Goal: Transaction & Acquisition: Purchase product/service

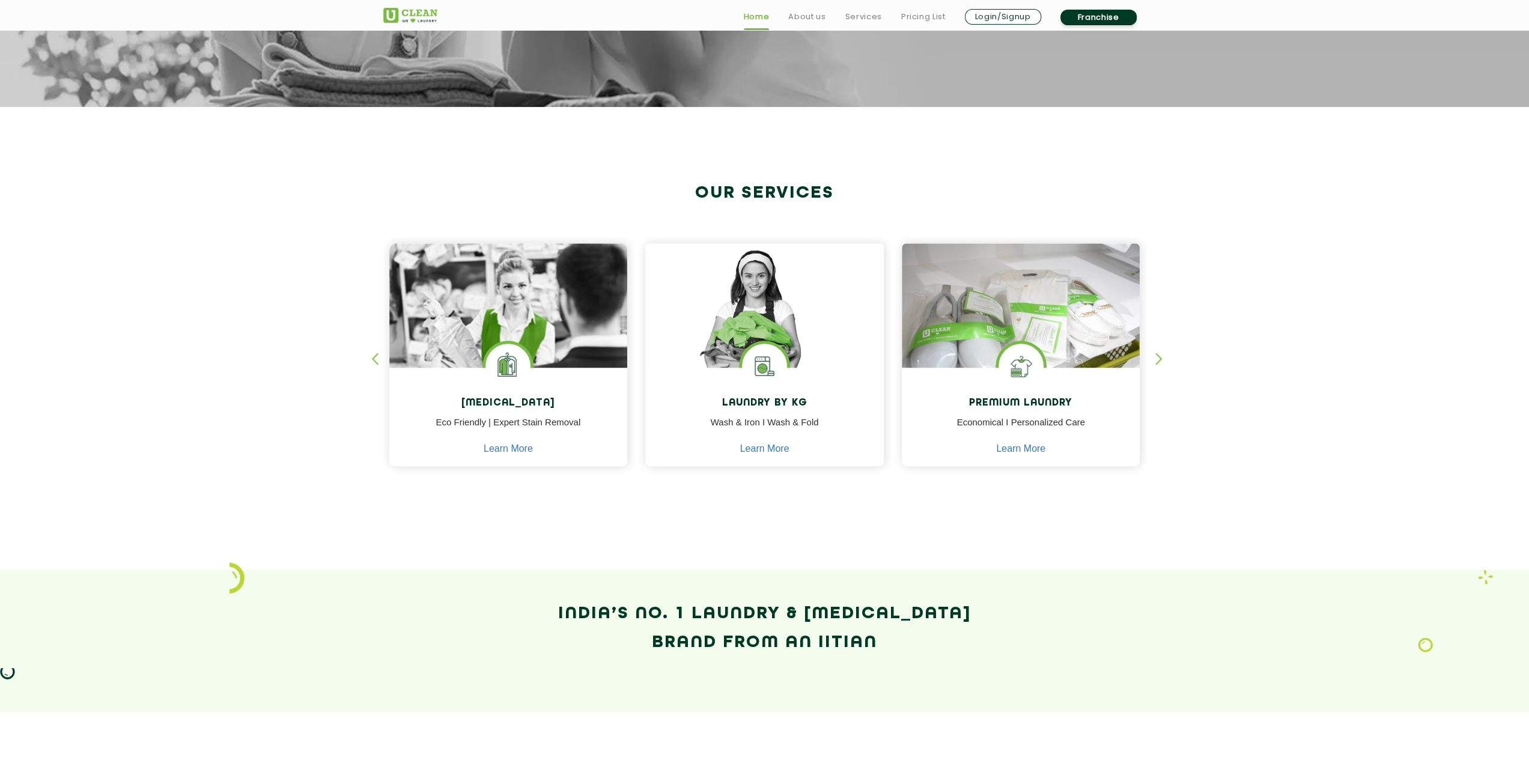
scroll to position [361, 0]
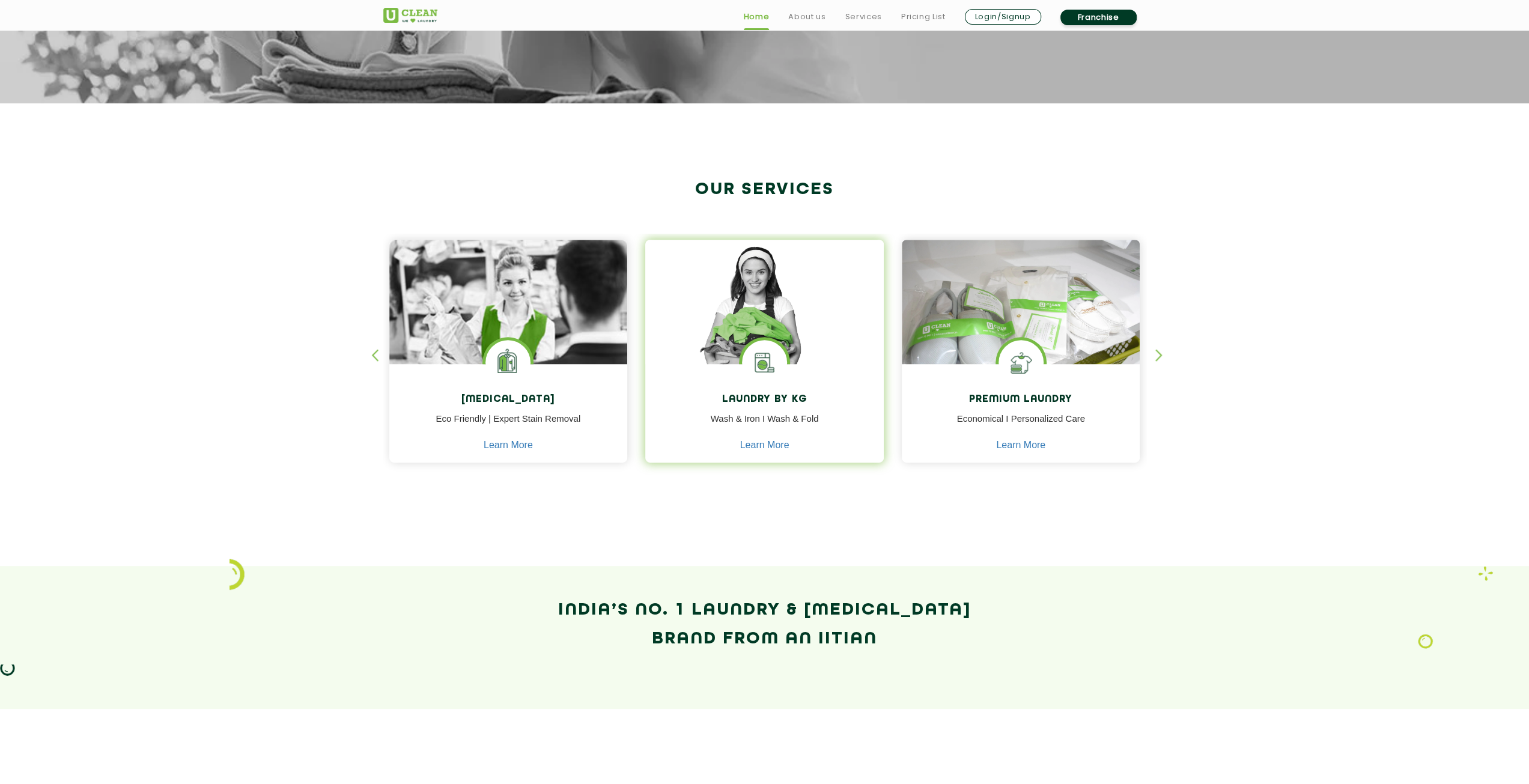
click at [765, 324] on img at bounding box center [764, 319] width 238 height 159
click at [759, 442] on link "Learn More" at bounding box center [764, 445] width 49 height 11
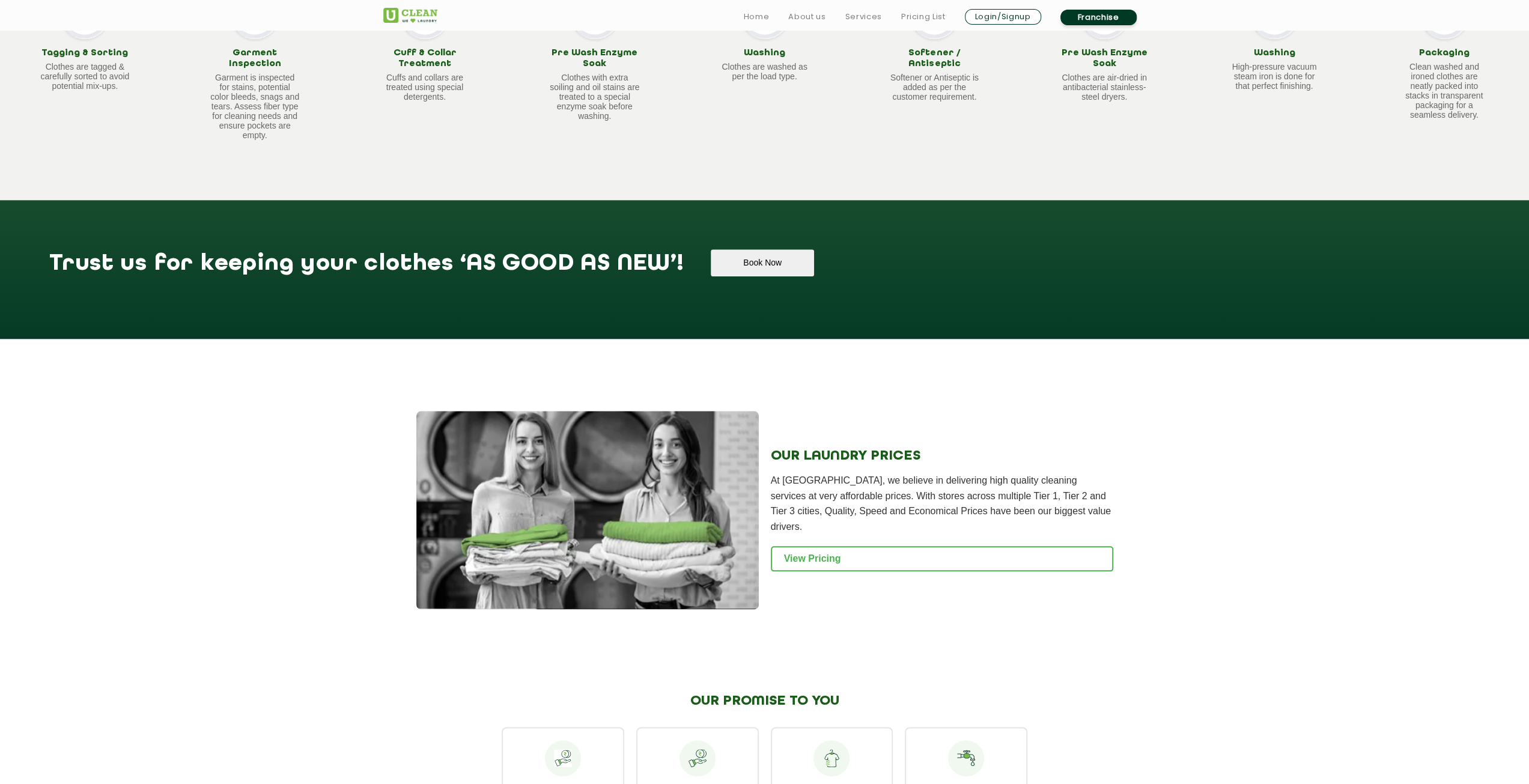
scroll to position [1322, 0]
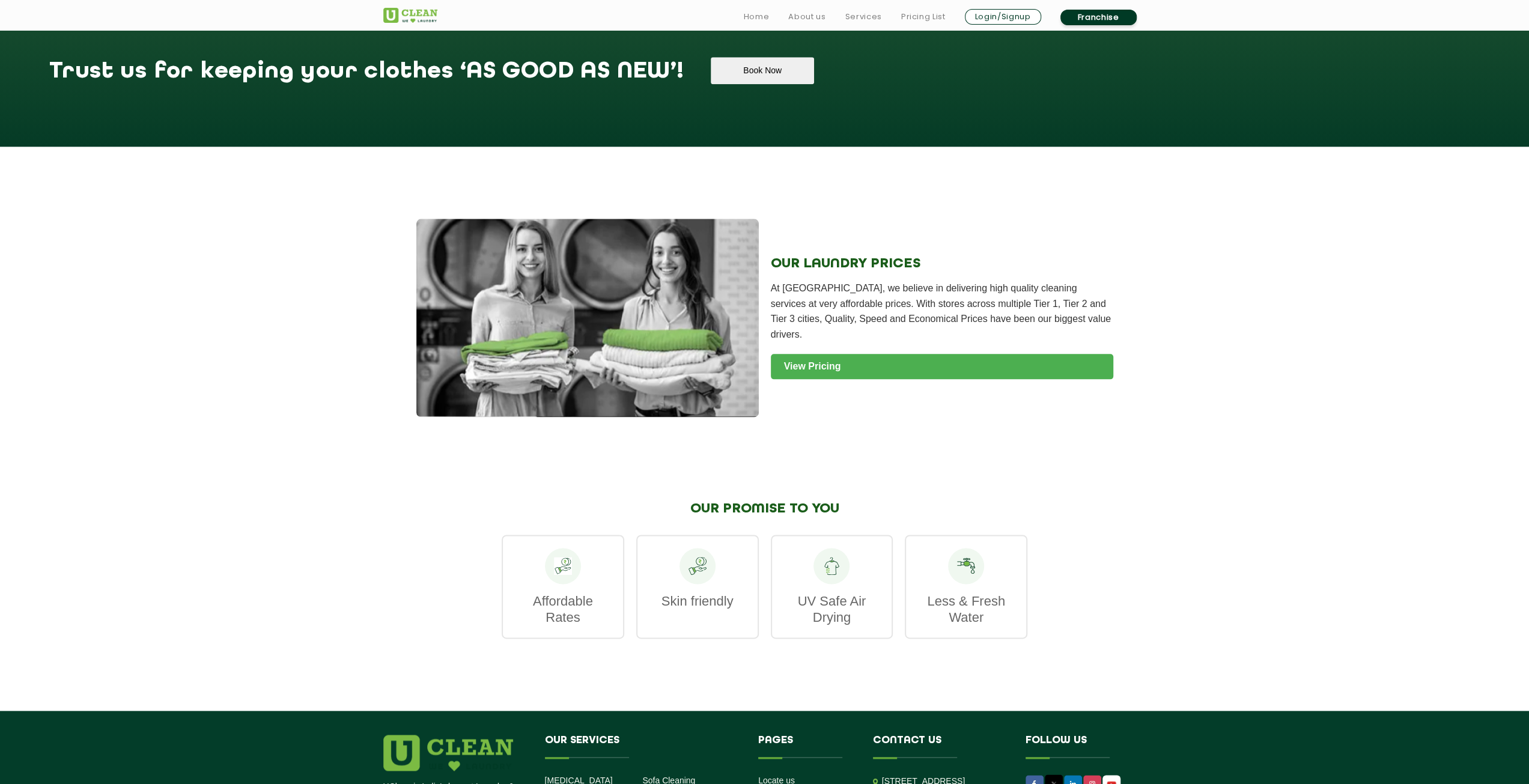
click at [817, 354] on link "View Pricing" at bounding box center [942, 367] width 342 height 25
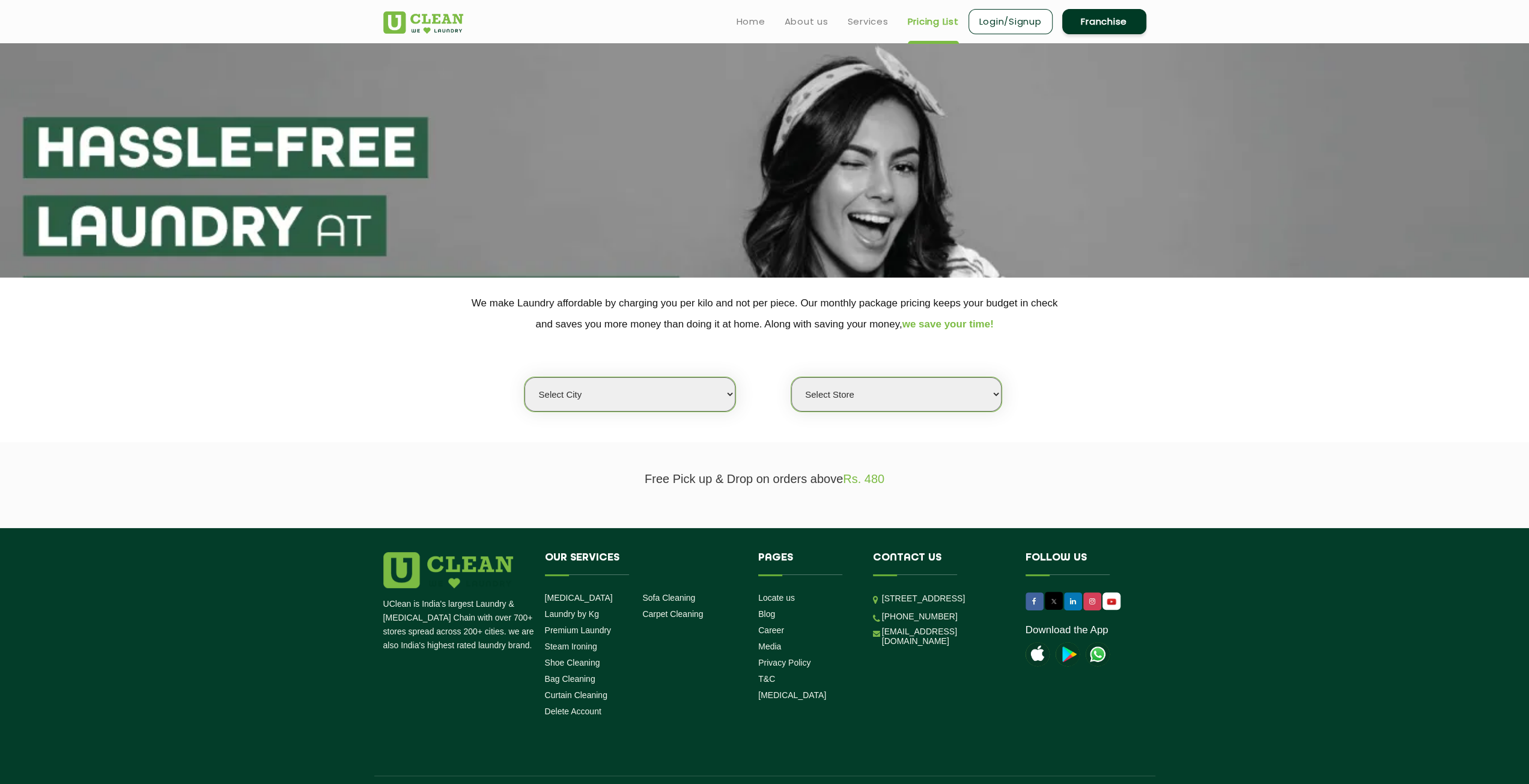
click at [648, 379] on select "Select city [GEOGRAPHIC_DATA] [GEOGRAPHIC_DATA] [GEOGRAPHIC_DATA] [GEOGRAPHIC_D…" at bounding box center [630, 394] width 210 height 34
select select "3"
click at [525, 377] on select "Select city Aalo Agartala Agra Ahmedabad Akola Aligarh Alwar - UClean Select Am…" at bounding box center [630, 394] width 210 height 34
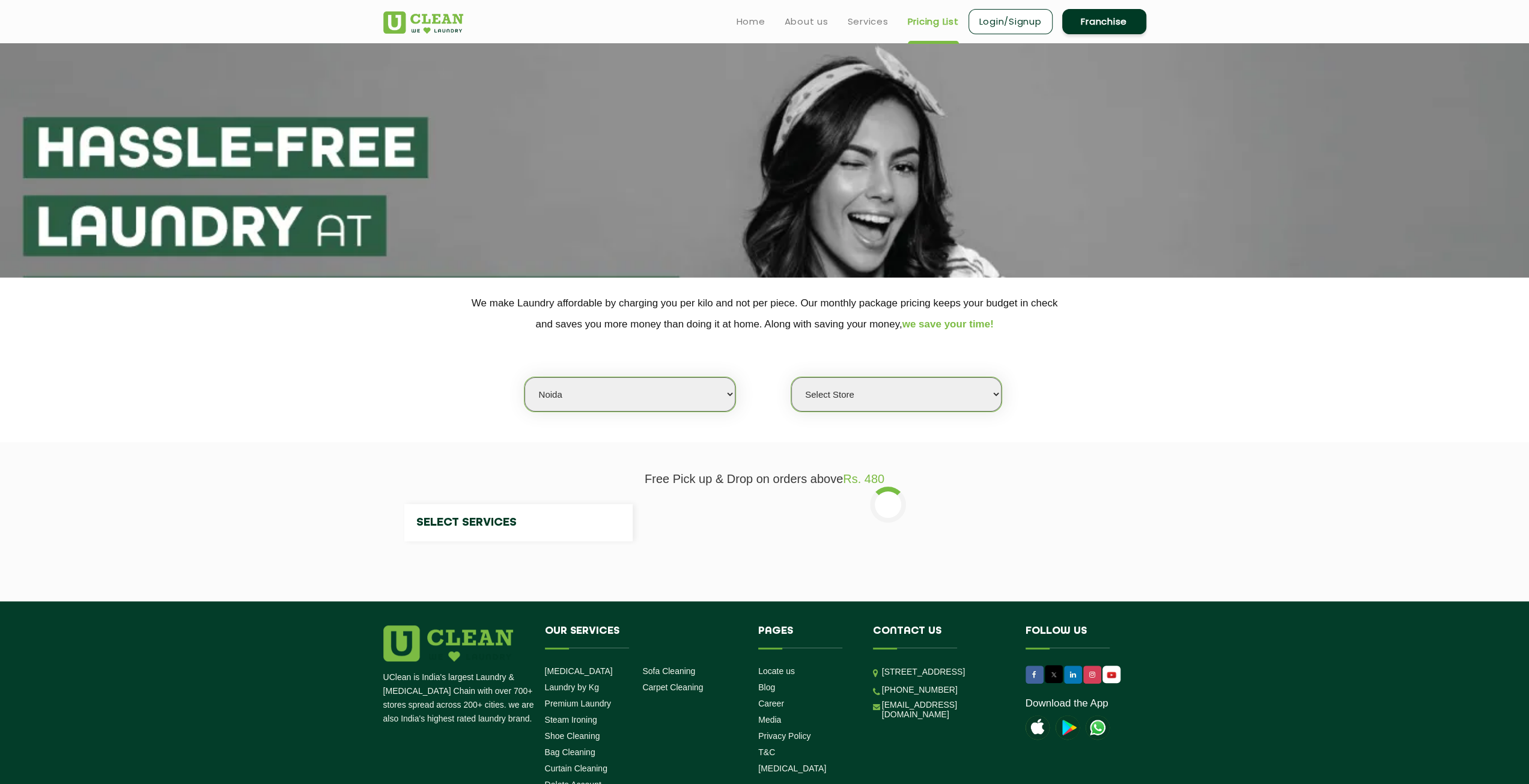
select select "0"
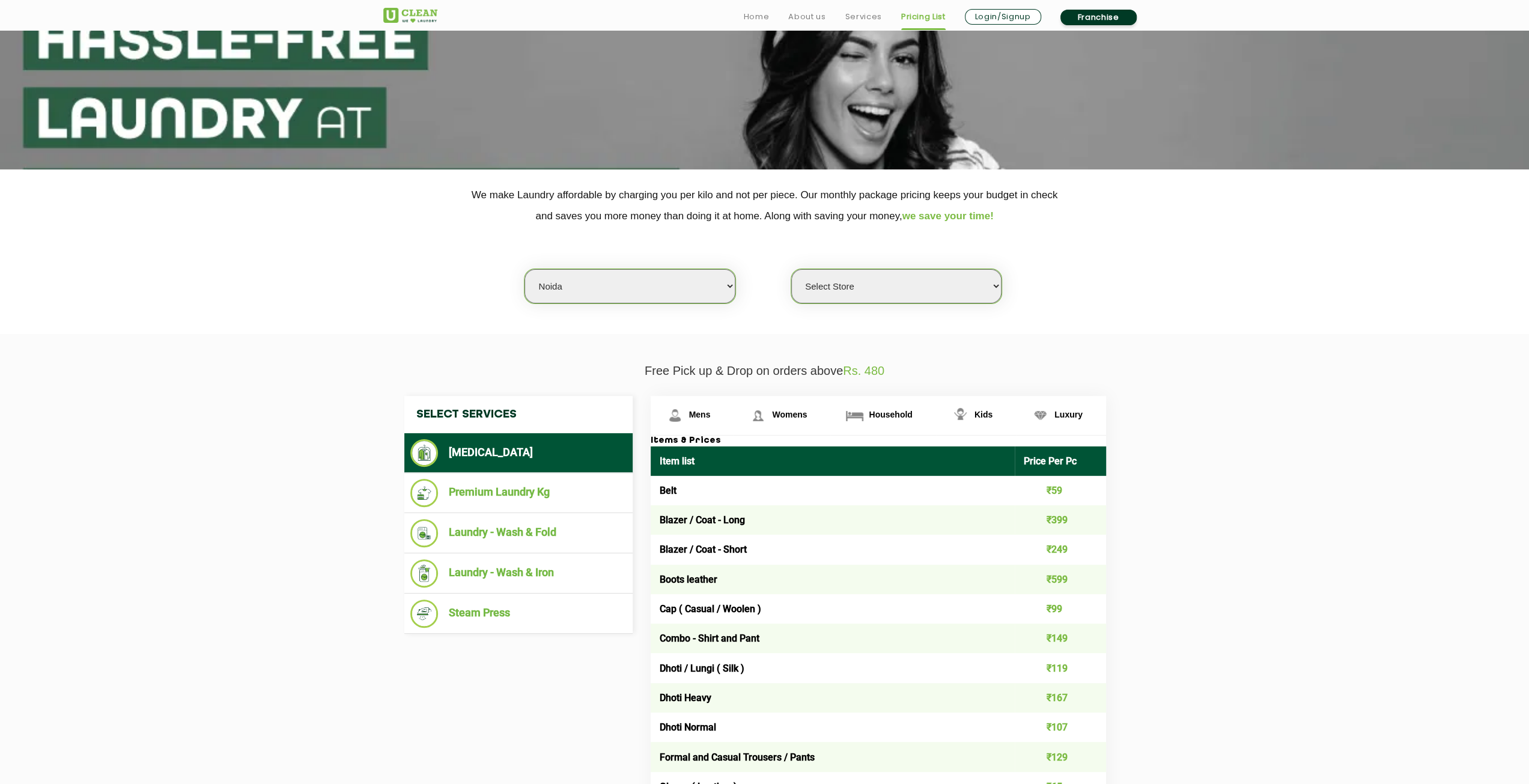
scroll to position [120, 0]
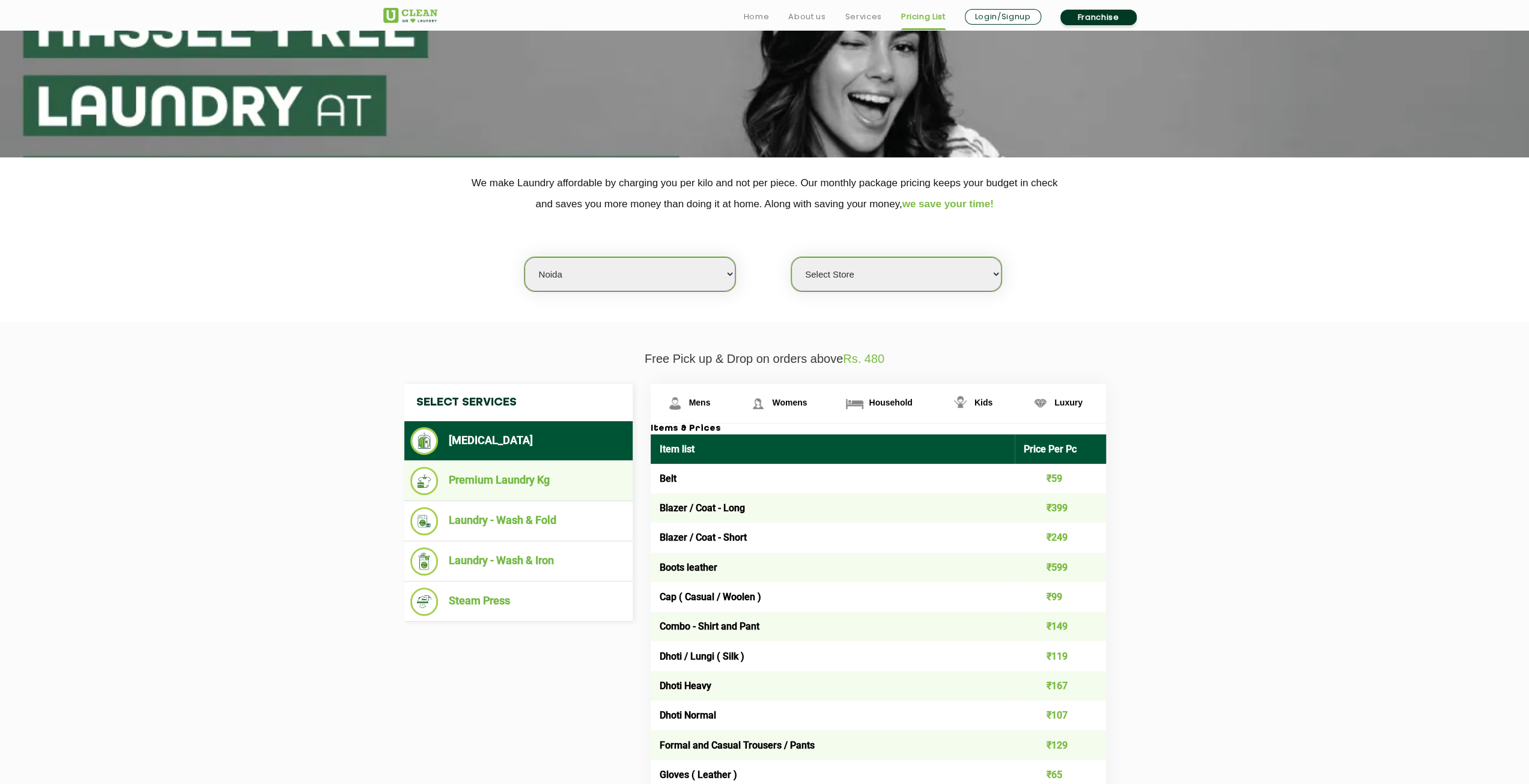
click at [578, 489] on li "Premium Laundry Kg" at bounding box center [518, 480] width 216 height 28
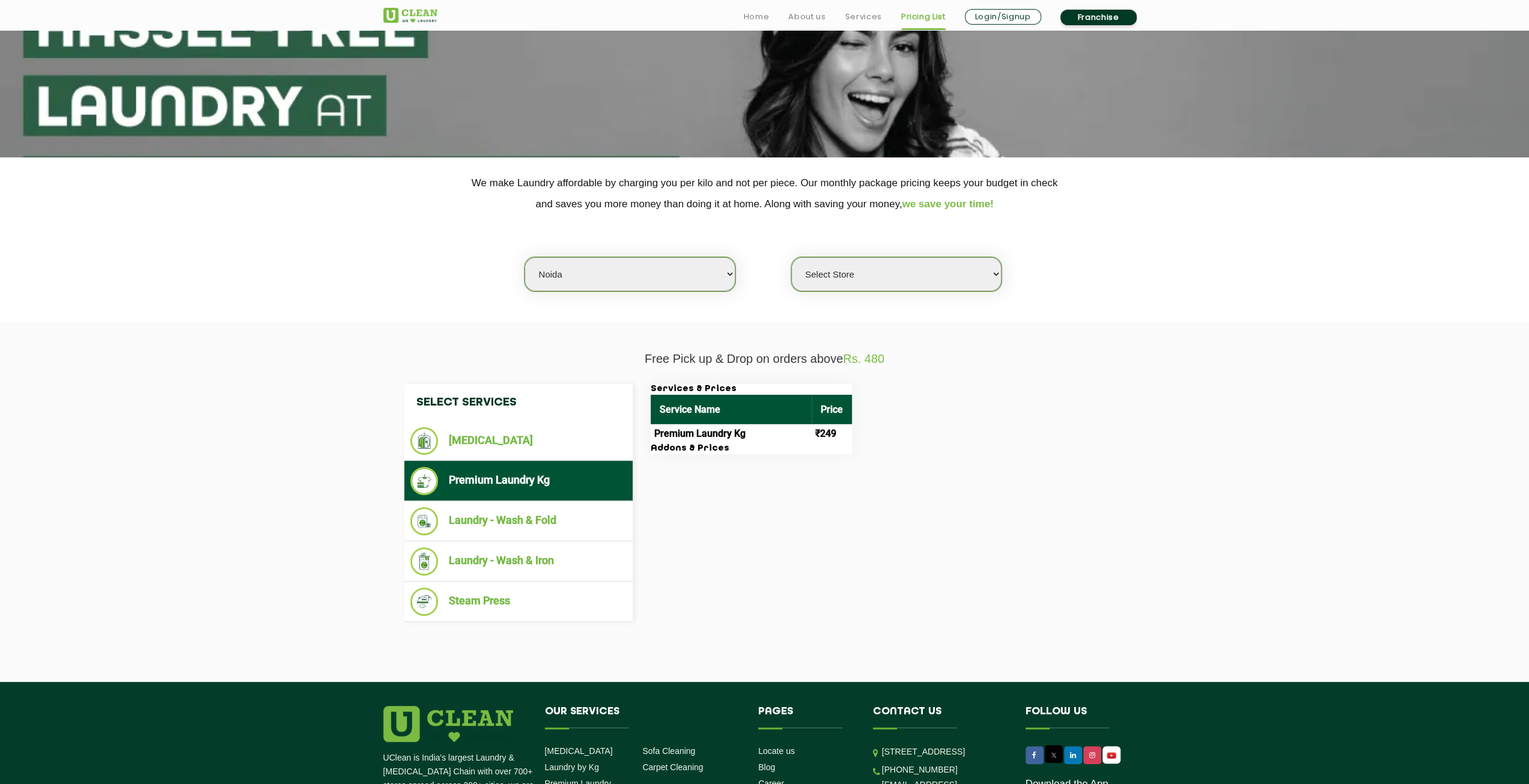
click at [804, 427] on td "Premium Laundry Kg" at bounding box center [731, 433] width 161 height 19
click at [682, 436] on td "Premium Laundry Kg" at bounding box center [731, 433] width 161 height 19
click at [685, 450] on h3 "Addons & Prices" at bounding box center [751, 449] width 201 height 11
click at [714, 438] on td "Premium Laundry Kg" at bounding box center [731, 433] width 161 height 19
click at [847, 273] on select "Select Store UClean Sector 122 Noida UClean Pari Chowk UClean Techzone Greater …" at bounding box center [896, 274] width 210 height 34
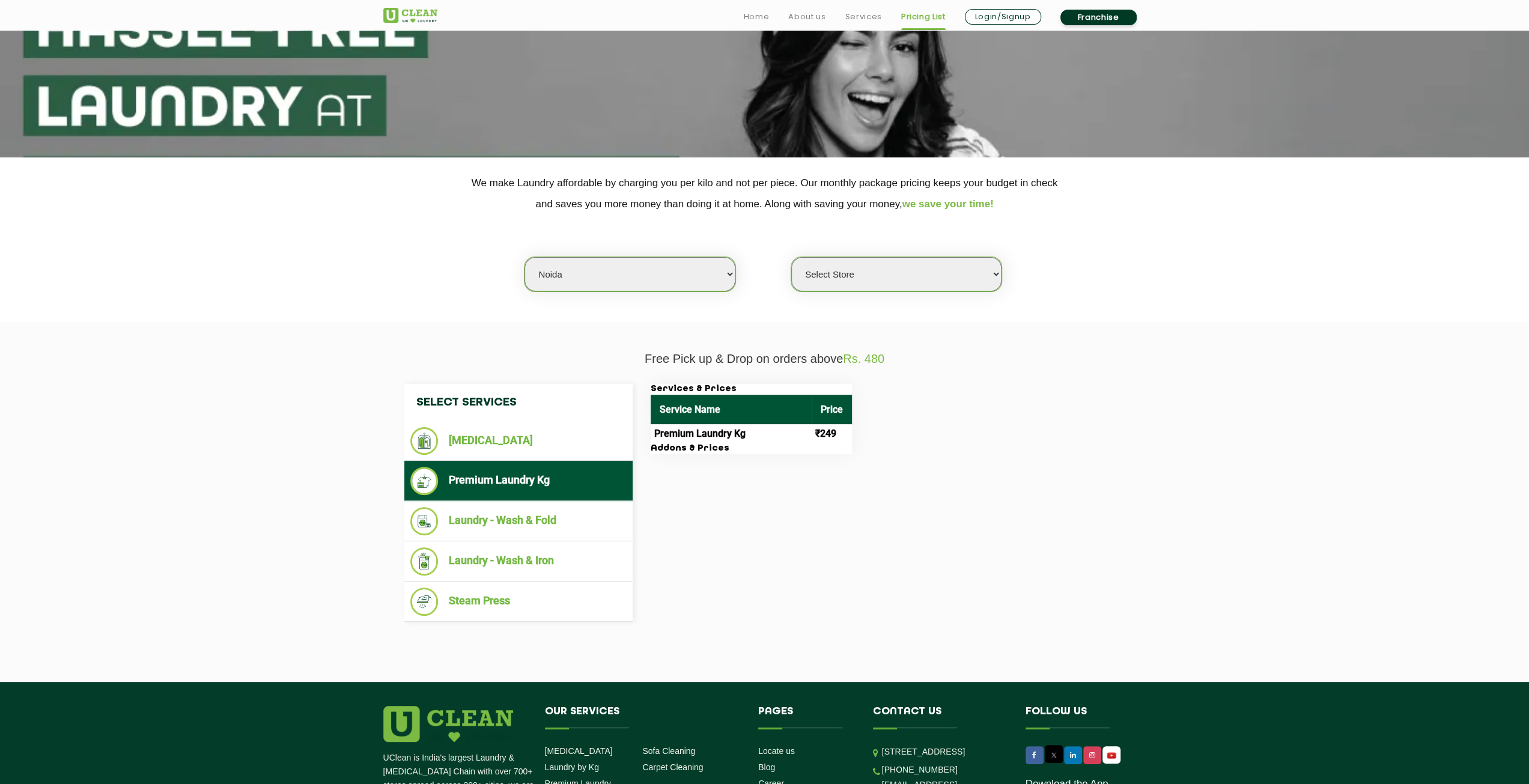
click at [1145, 400] on div "Select Services Dry Cleaning Premium Laundry Kg Laundry - Wash & Fold Laundry -…" at bounding box center [764, 502] width 781 height 274
click at [718, 429] on td "Premium Laundry Kg" at bounding box center [731, 433] width 161 height 19
click at [706, 400] on th "Service Name" at bounding box center [731, 409] width 161 height 29
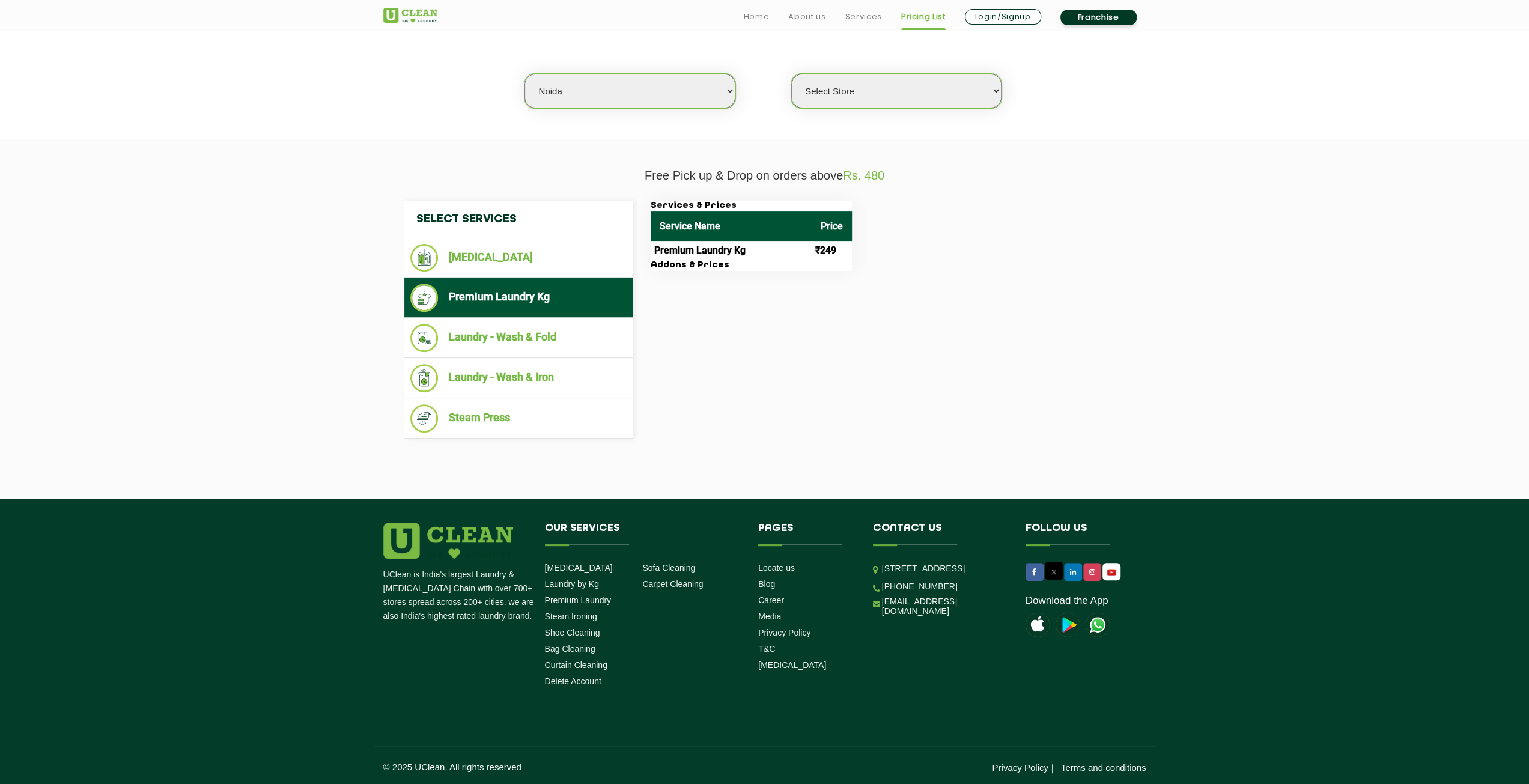
scroll to position [304, 0]
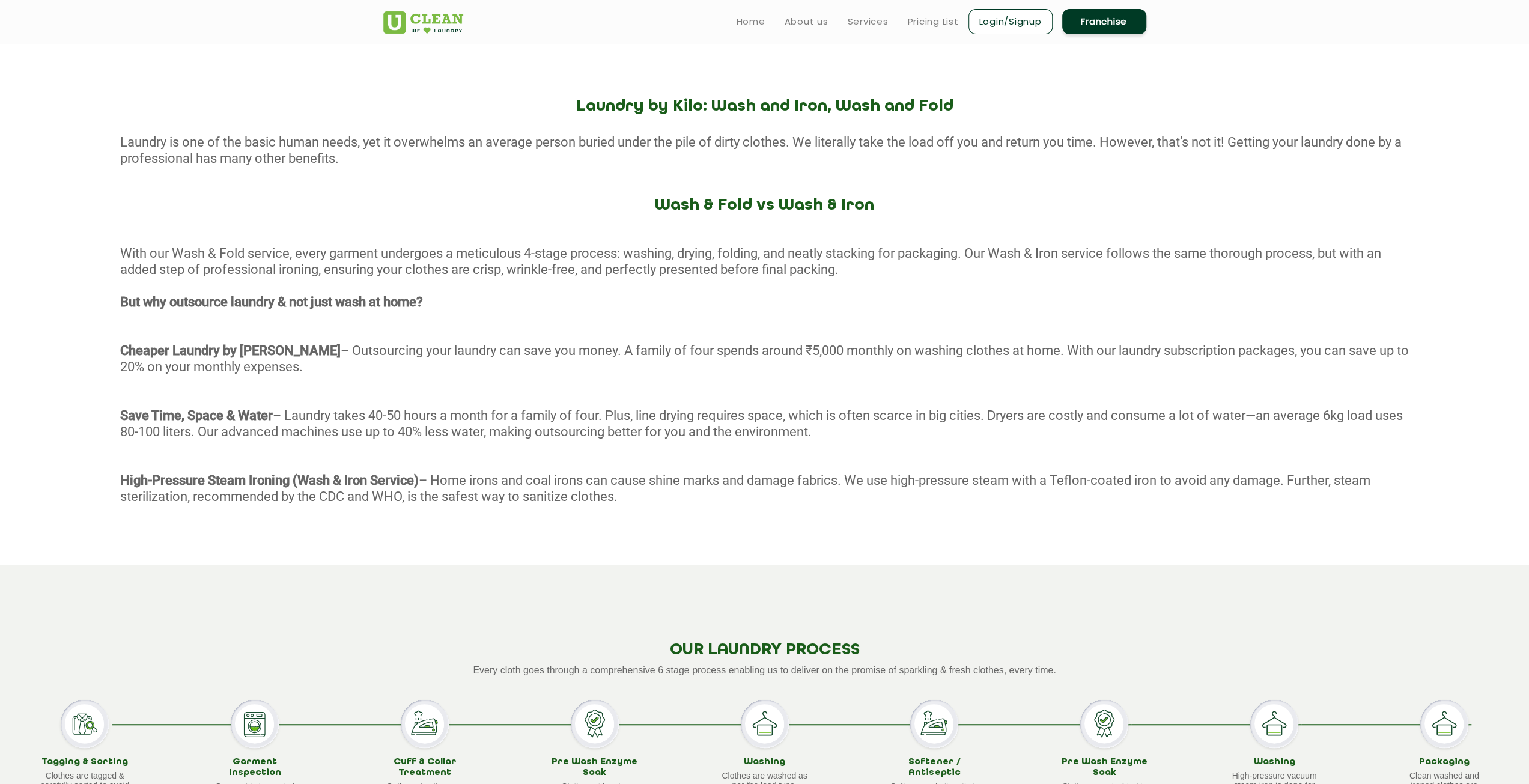
scroll to position [240, 0]
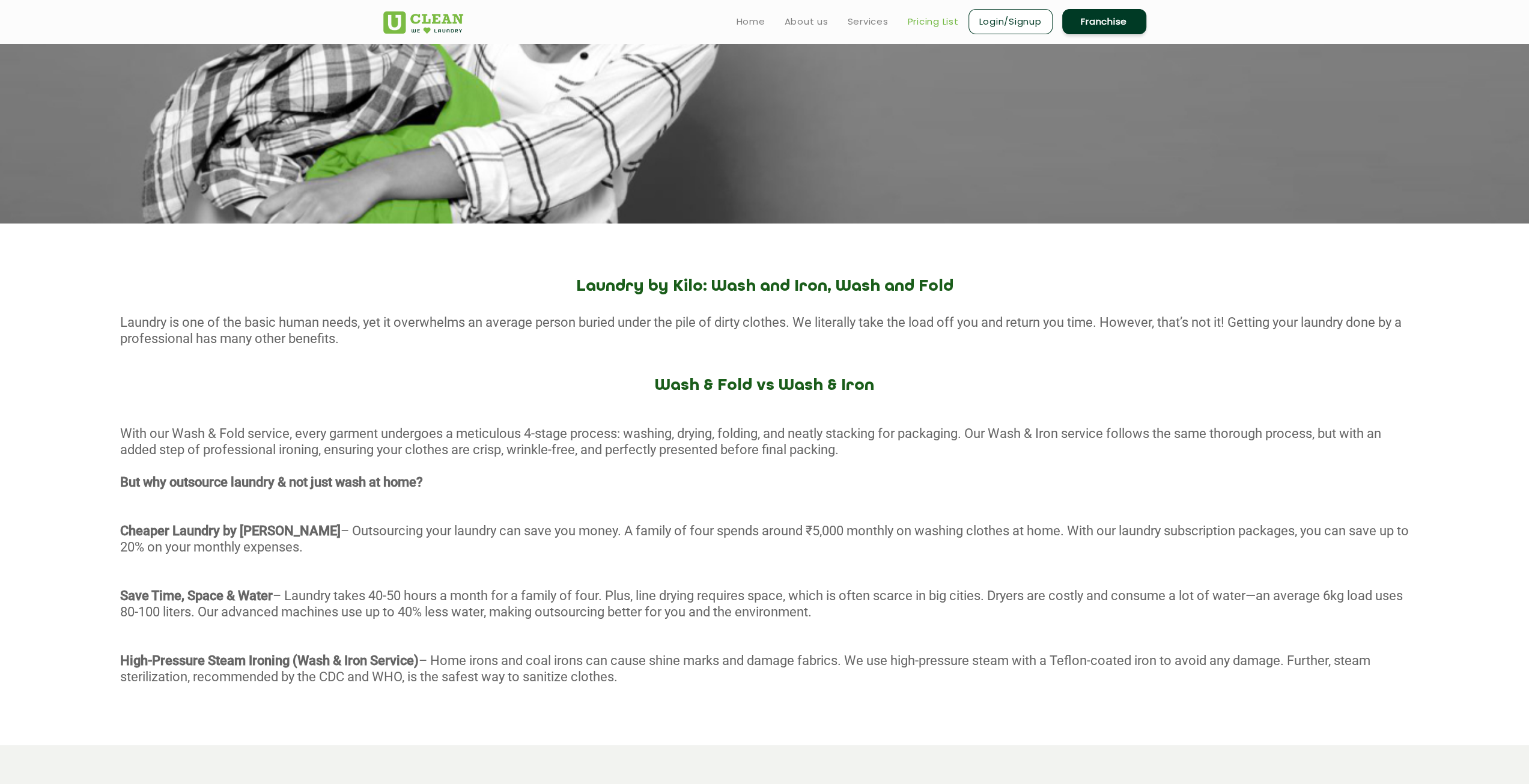
click at [931, 18] on link "Pricing List" at bounding box center [933, 22] width 51 height 14
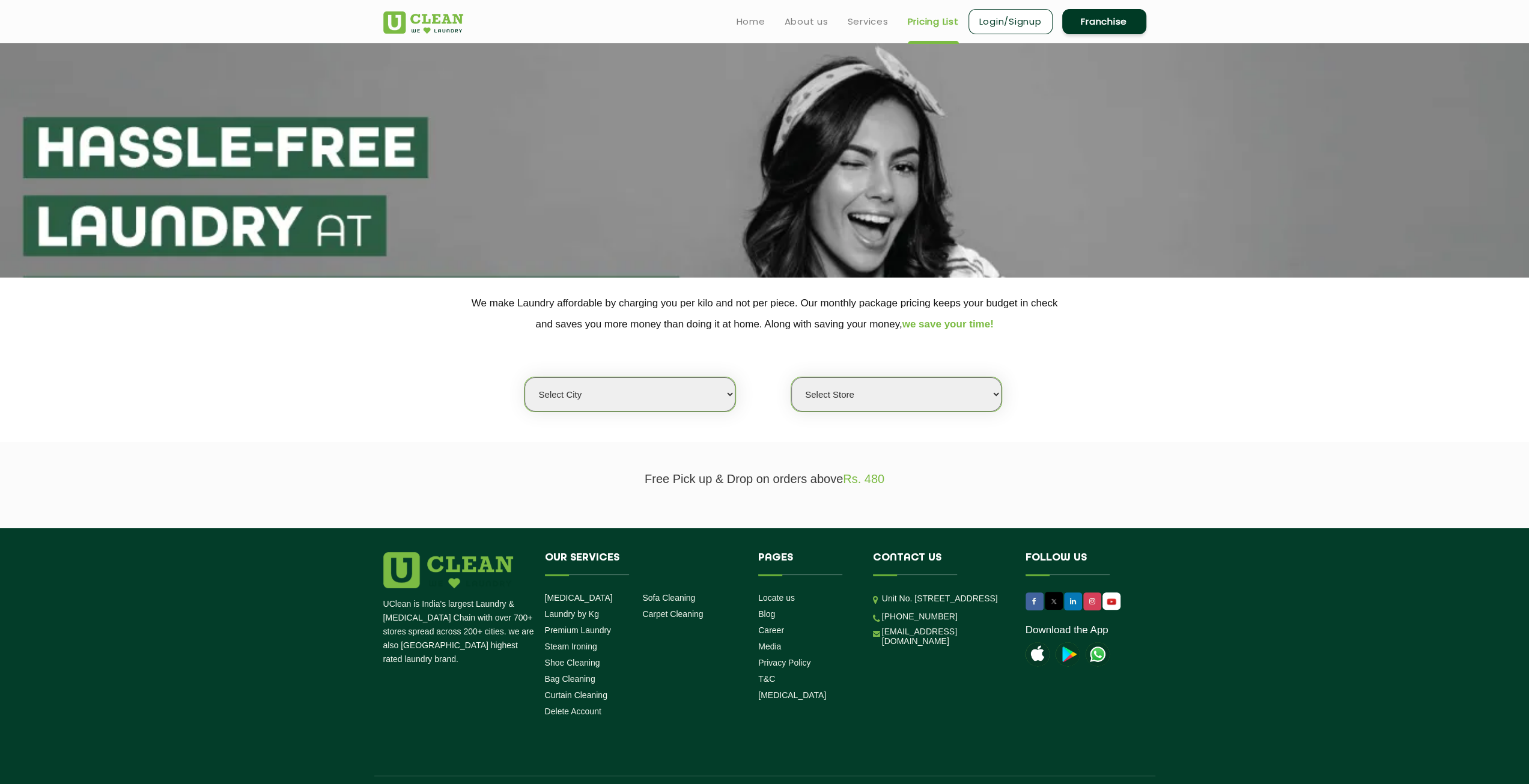
click at [653, 391] on select "Select city Aalo Agartala Agra Ahmedabad Akola Aligarh Alwar - UClean Select Am…" at bounding box center [630, 394] width 210 height 34
select select "3"
click at [525, 377] on select "Select city Aalo Agartala Agra Ahmedabad Akola Aligarh Alwar - UClean Select Am…" at bounding box center [630, 394] width 210 height 34
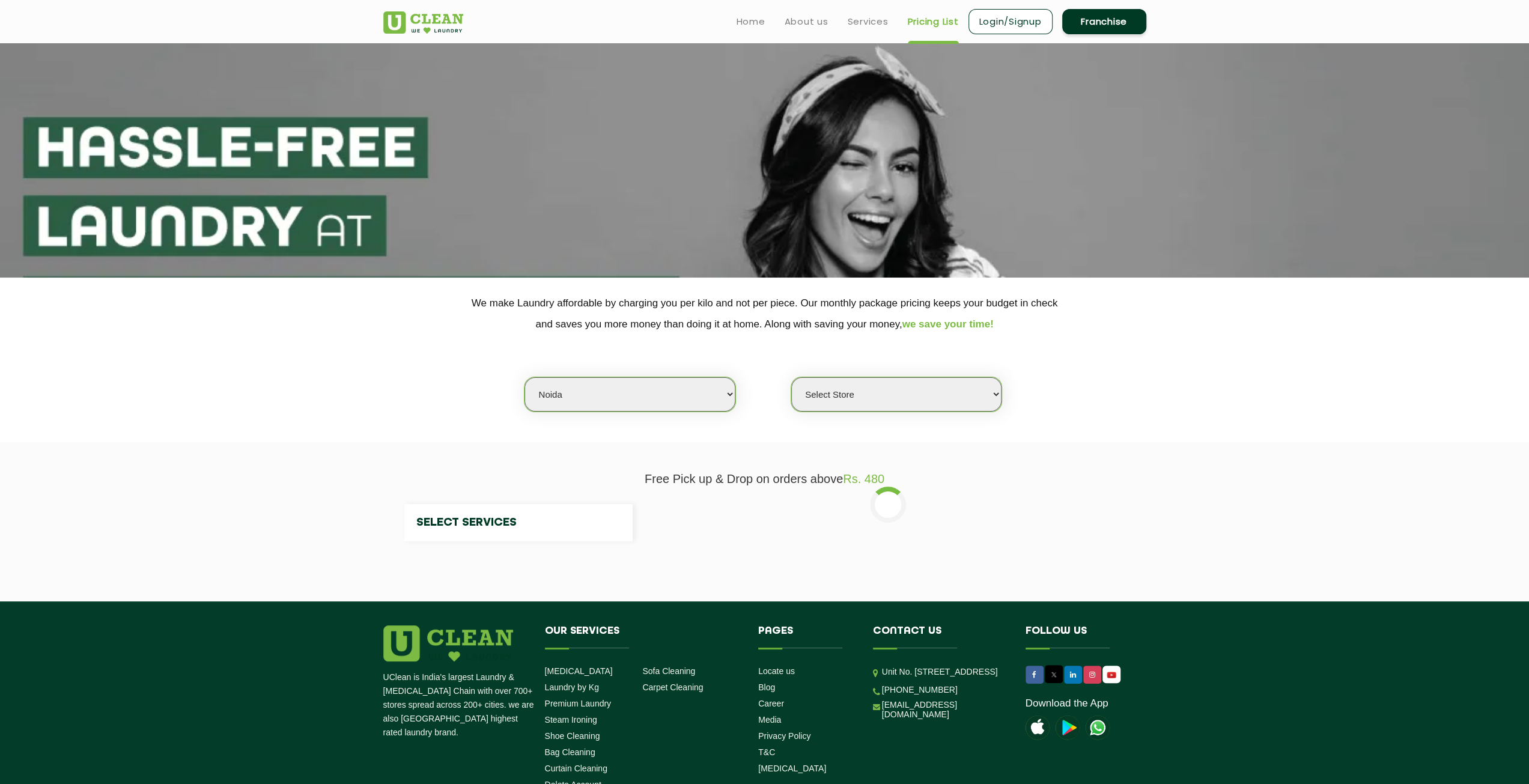
select select "0"
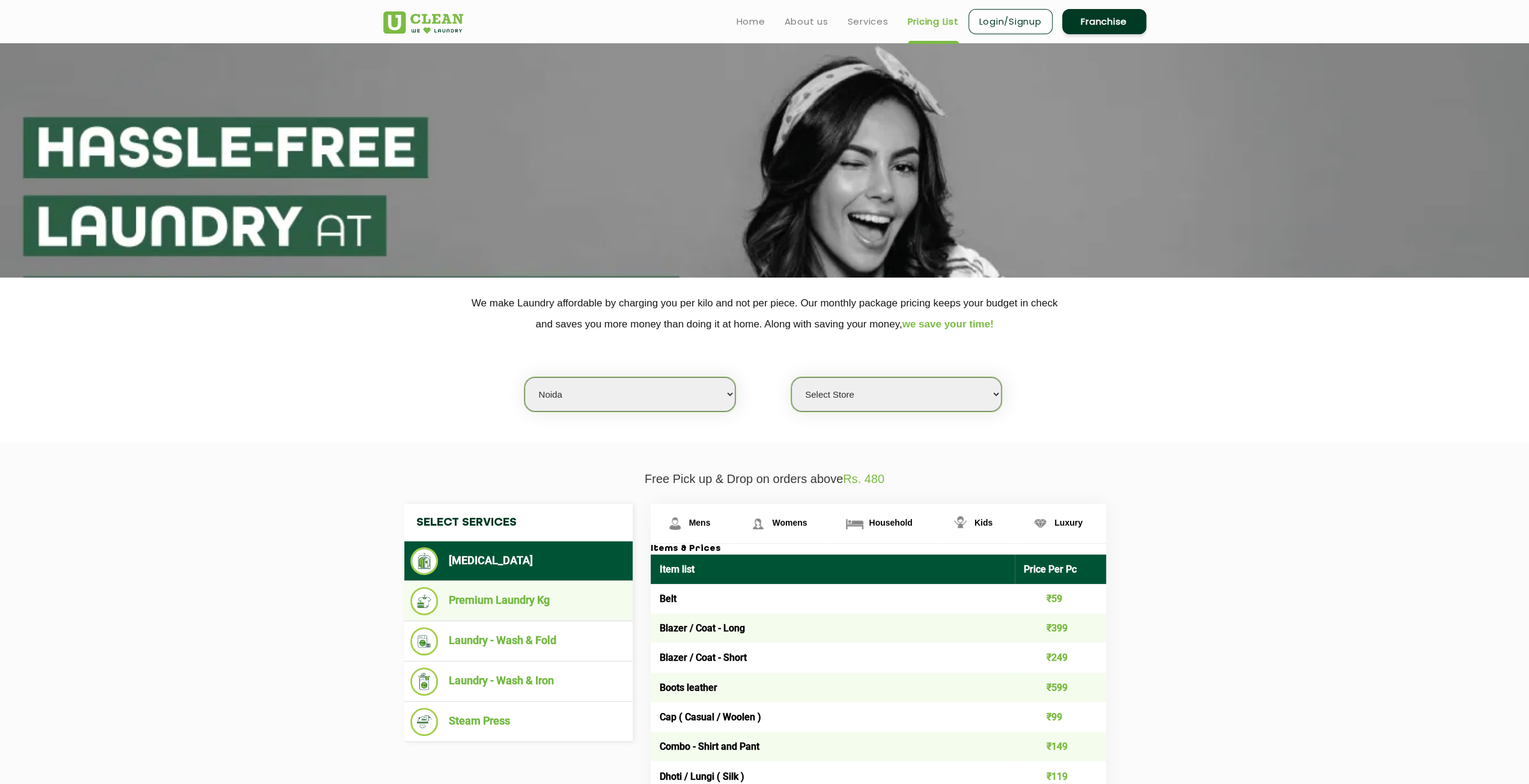
click at [499, 604] on li "Premium Laundry Kg" at bounding box center [518, 600] width 216 height 28
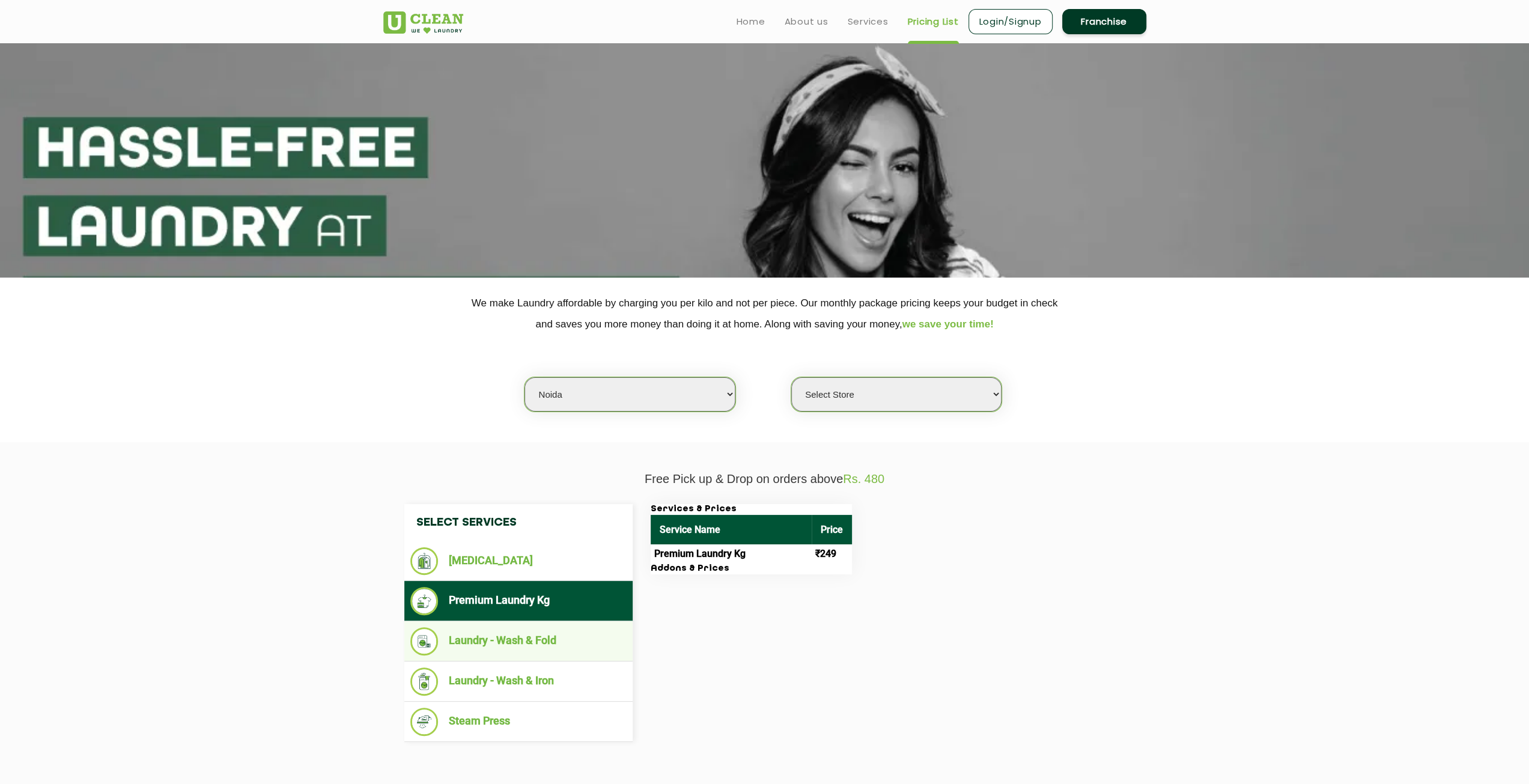
click at [529, 644] on li "Laundry - Wash & Fold" at bounding box center [518, 641] width 216 height 28
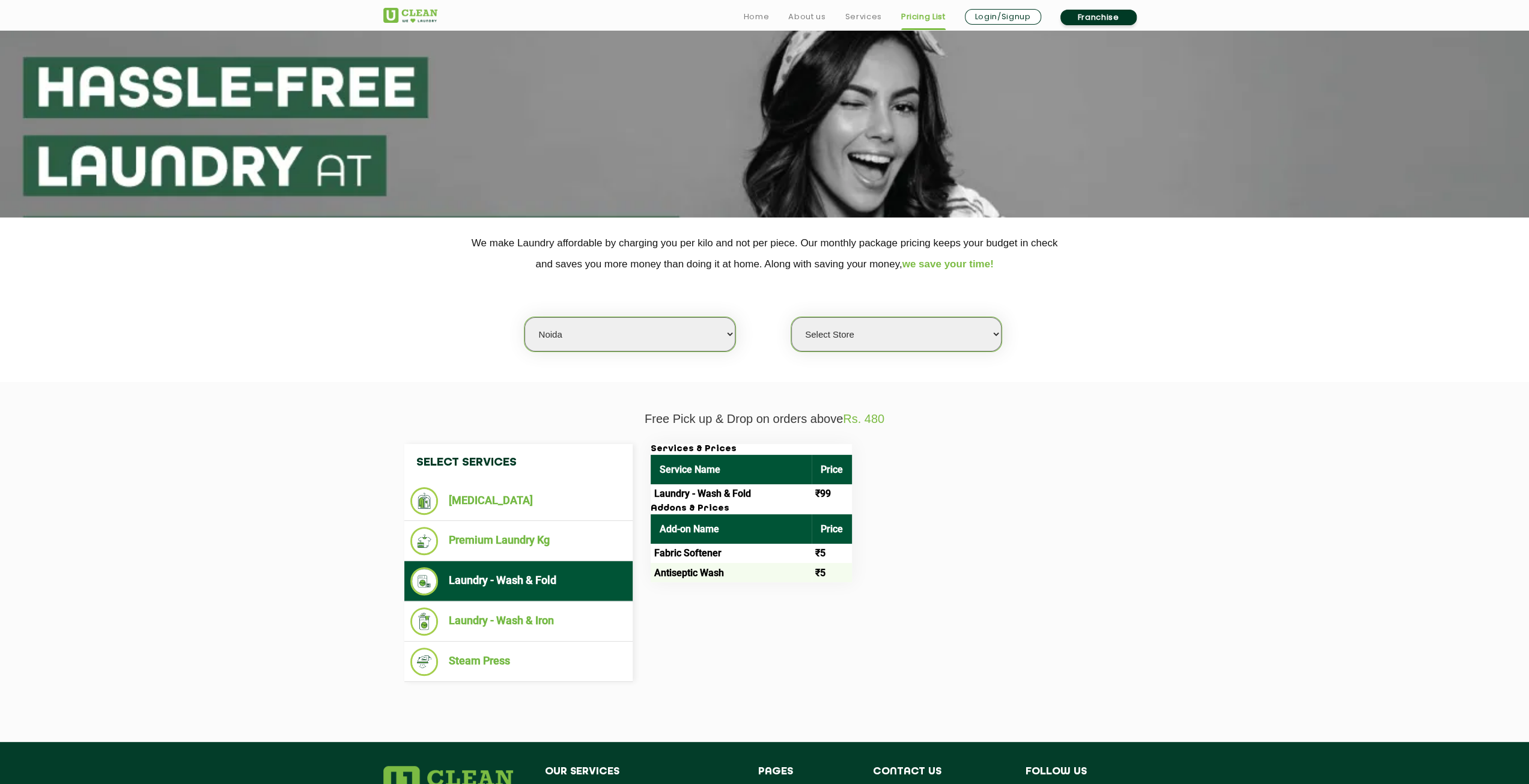
scroll to position [120, 0]
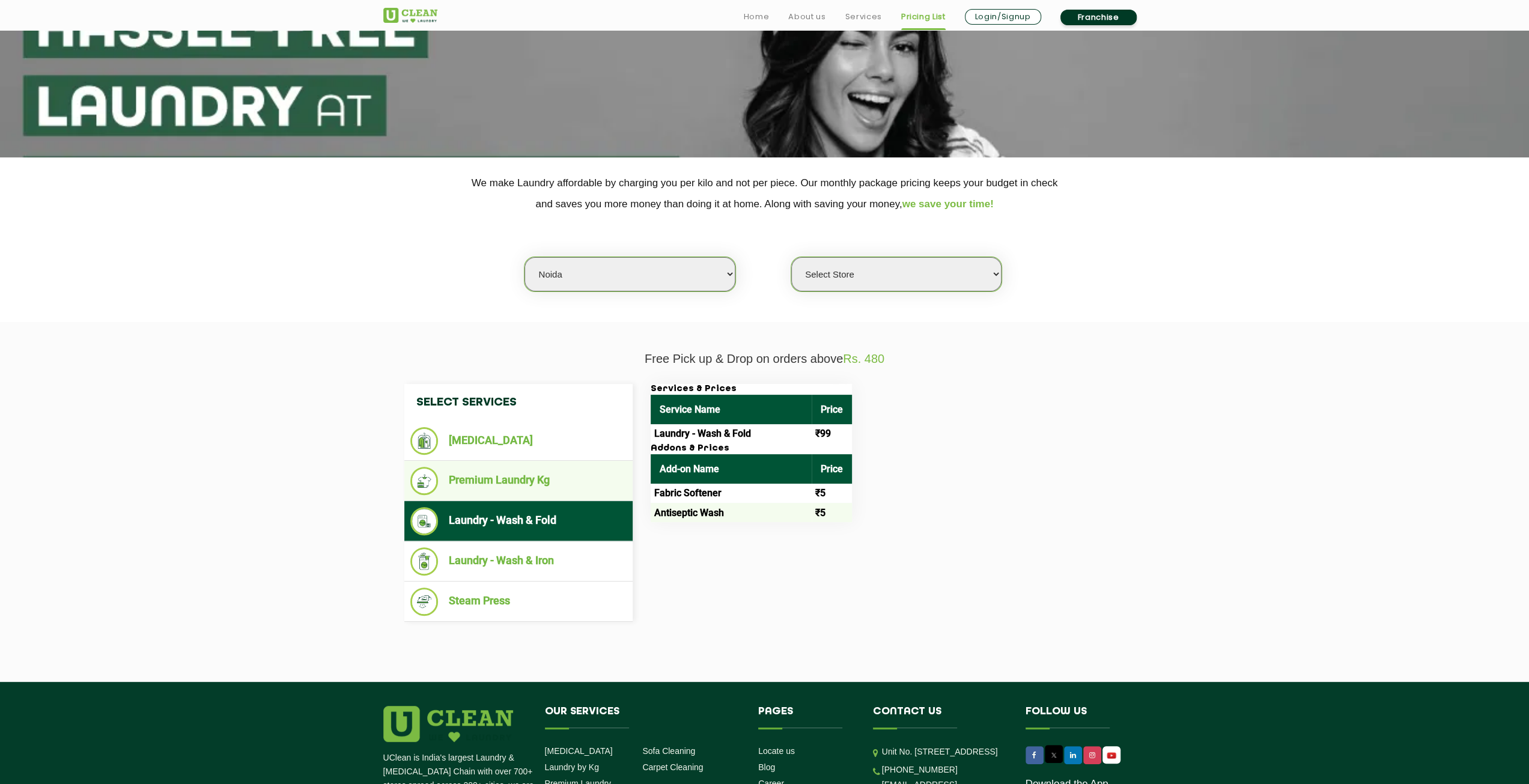
click at [524, 478] on li "Premium Laundry Kg" at bounding box center [518, 480] width 216 height 28
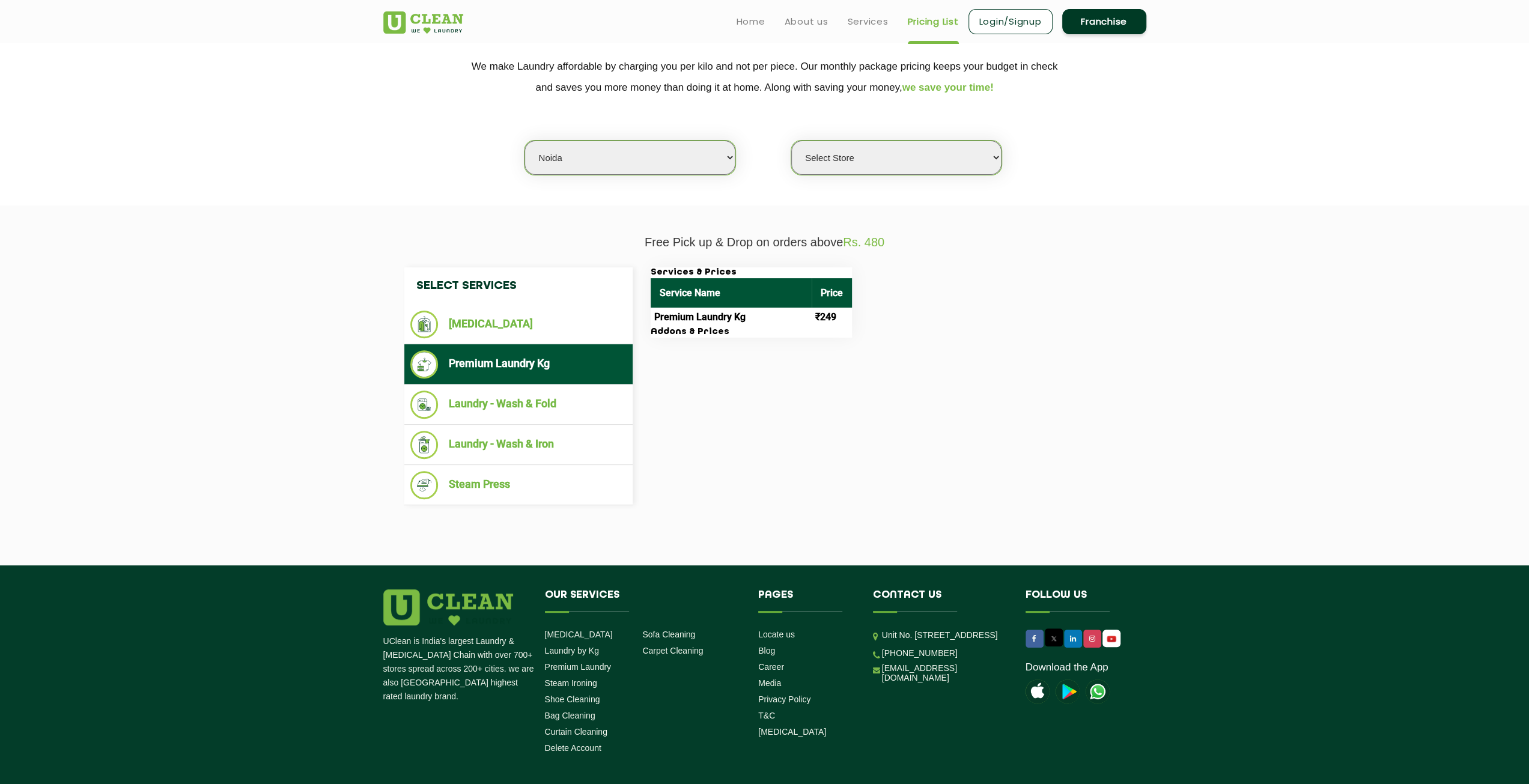
scroll to position [180, 0]
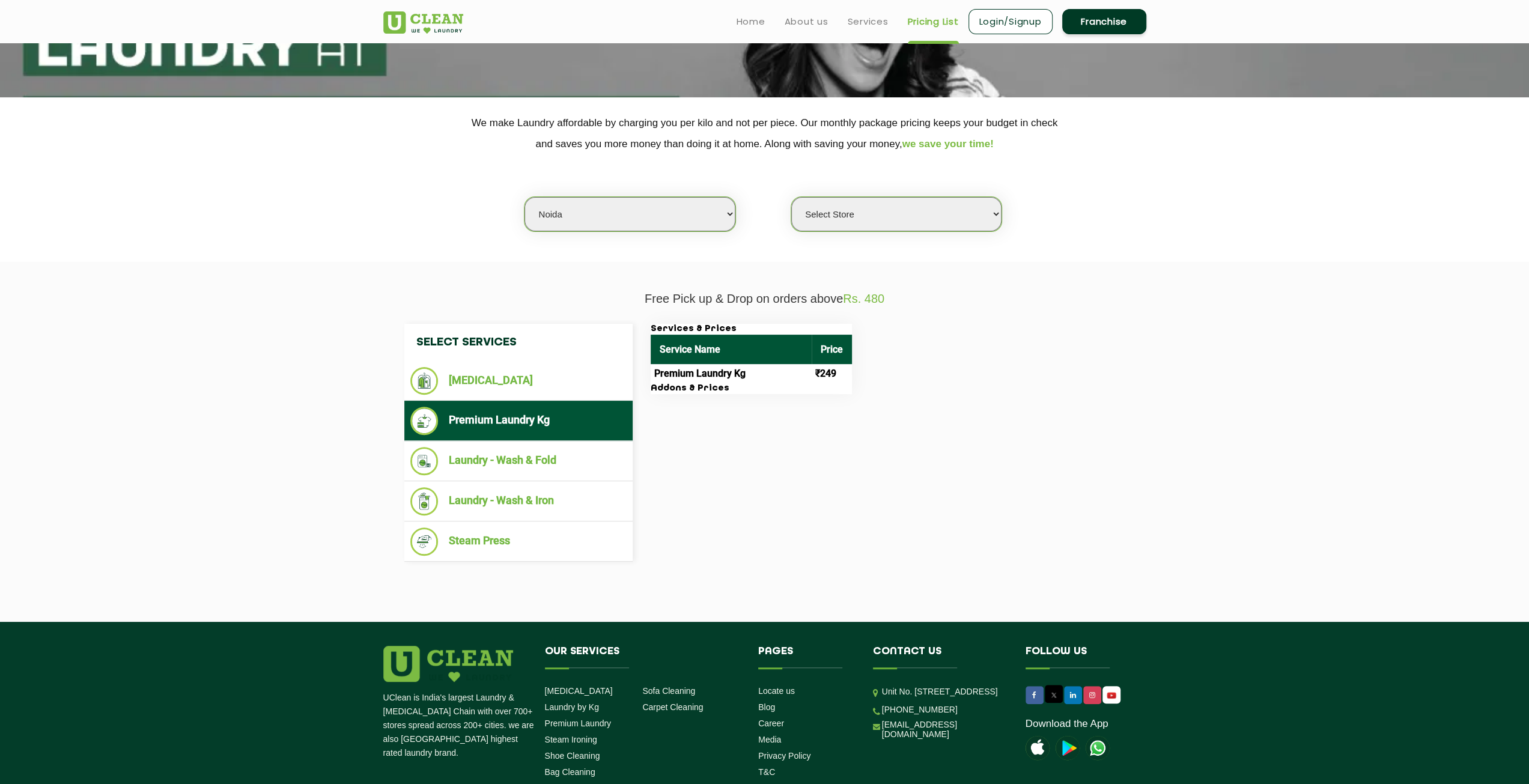
click at [1011, 19] on link "Login/Signup" at bounding box center [1010, 22] width 84 height 25
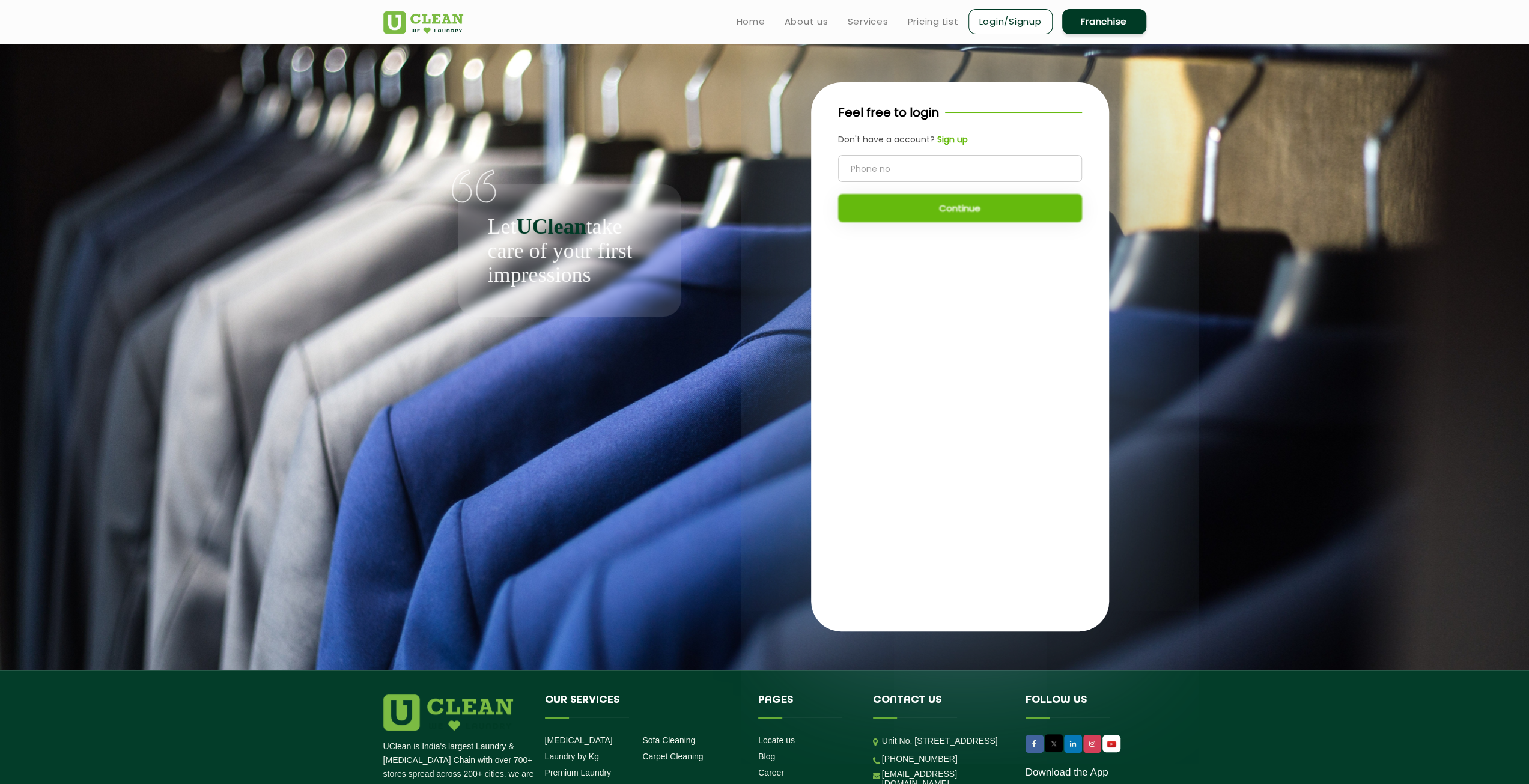
click at [966, 139] on div "Don't have a account? Sign up" at bounding box center [960, 139] width 244 height 12
click at [959, 140] on b "Sign up" at bounding box center [952, 139] width 31 height 12
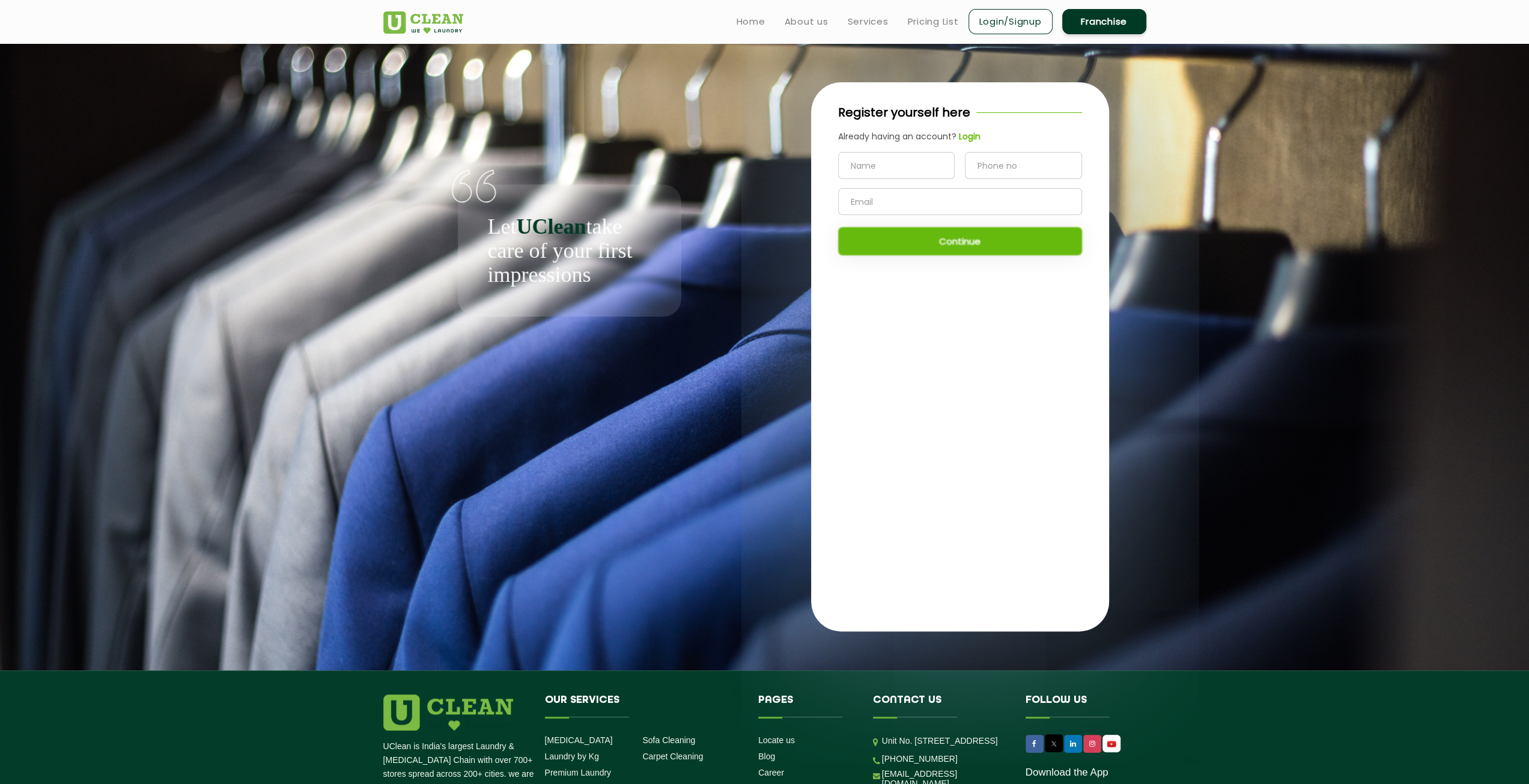
click at [928, 168] on input "text" at bounding box center [896, 165] width 117 height 27
type input "Pranay Das"
type input "9673273668"
type input "pranay.d@outlook.com"
click at [978, 246] on button "Continue" at bounding box center [960, 241] width 244 height 28
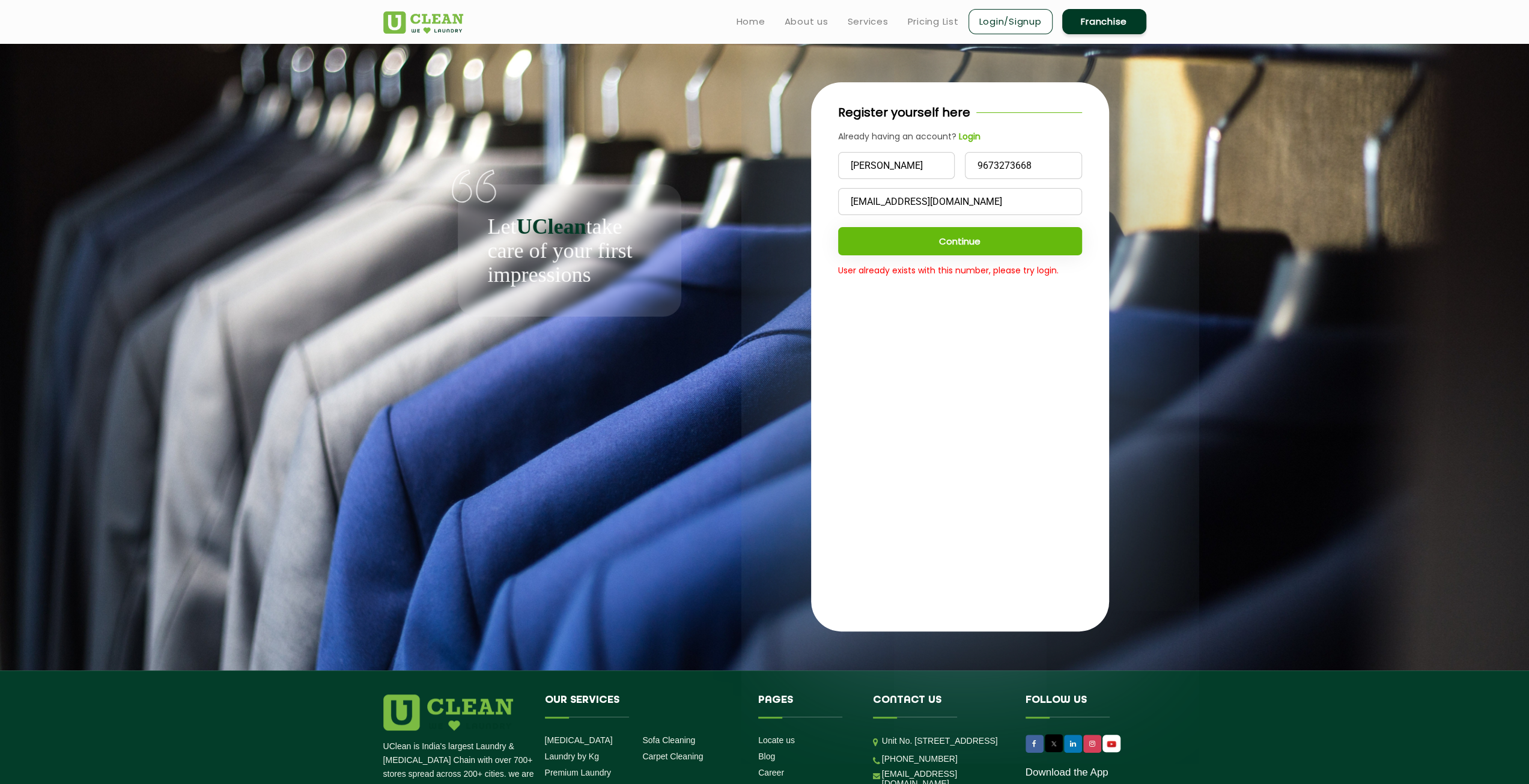
click at [1006, 19] on link "Login/Signup" at bounding box center [1010, 22] width 84 height 25
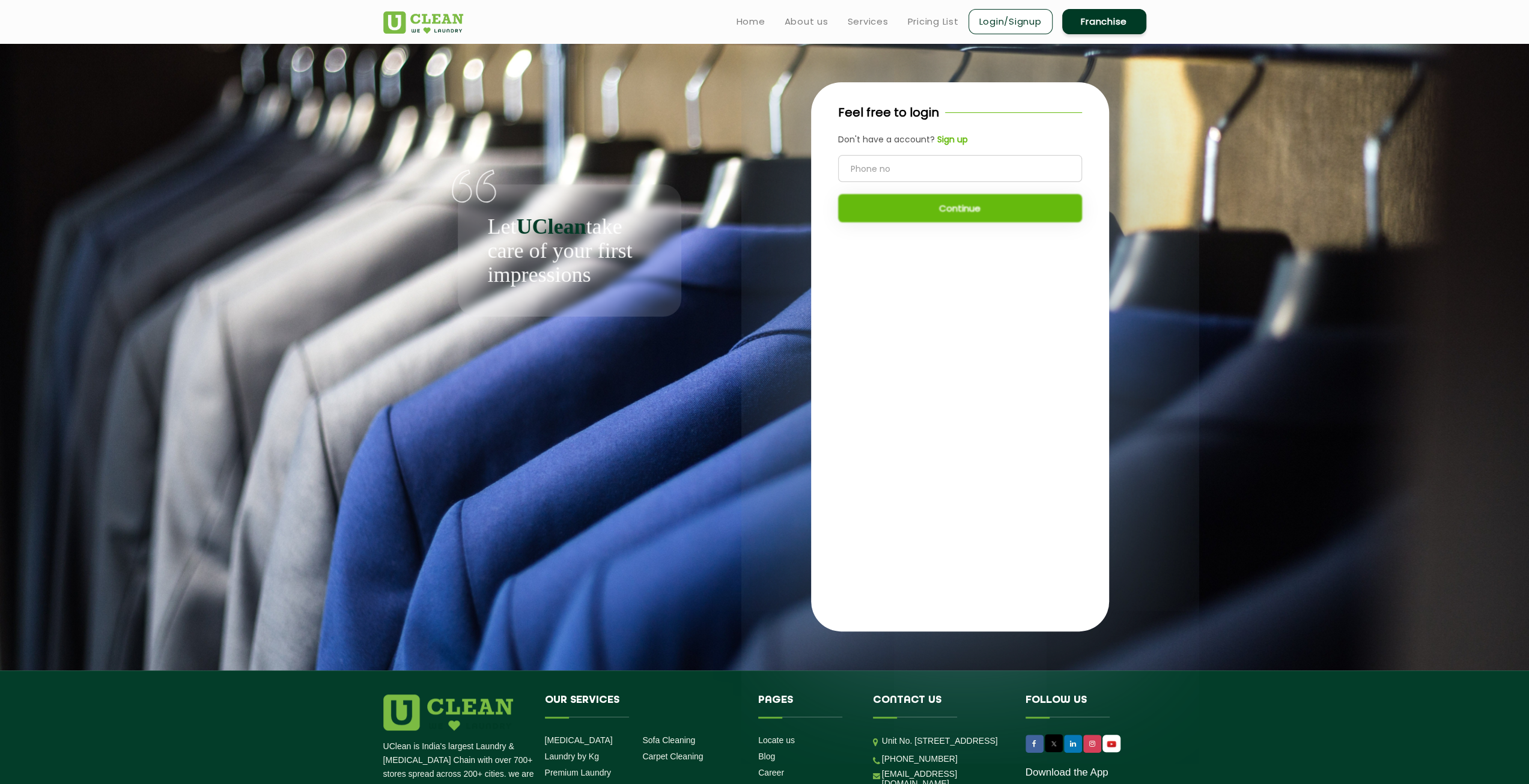
click at [934, 168] on input "tel" at bounding box center [960, 168] width 244 height 27
type input "9673273668"
click at [947, 197] on button "Continue" at bounding box center [960, 208] width 244 height 28
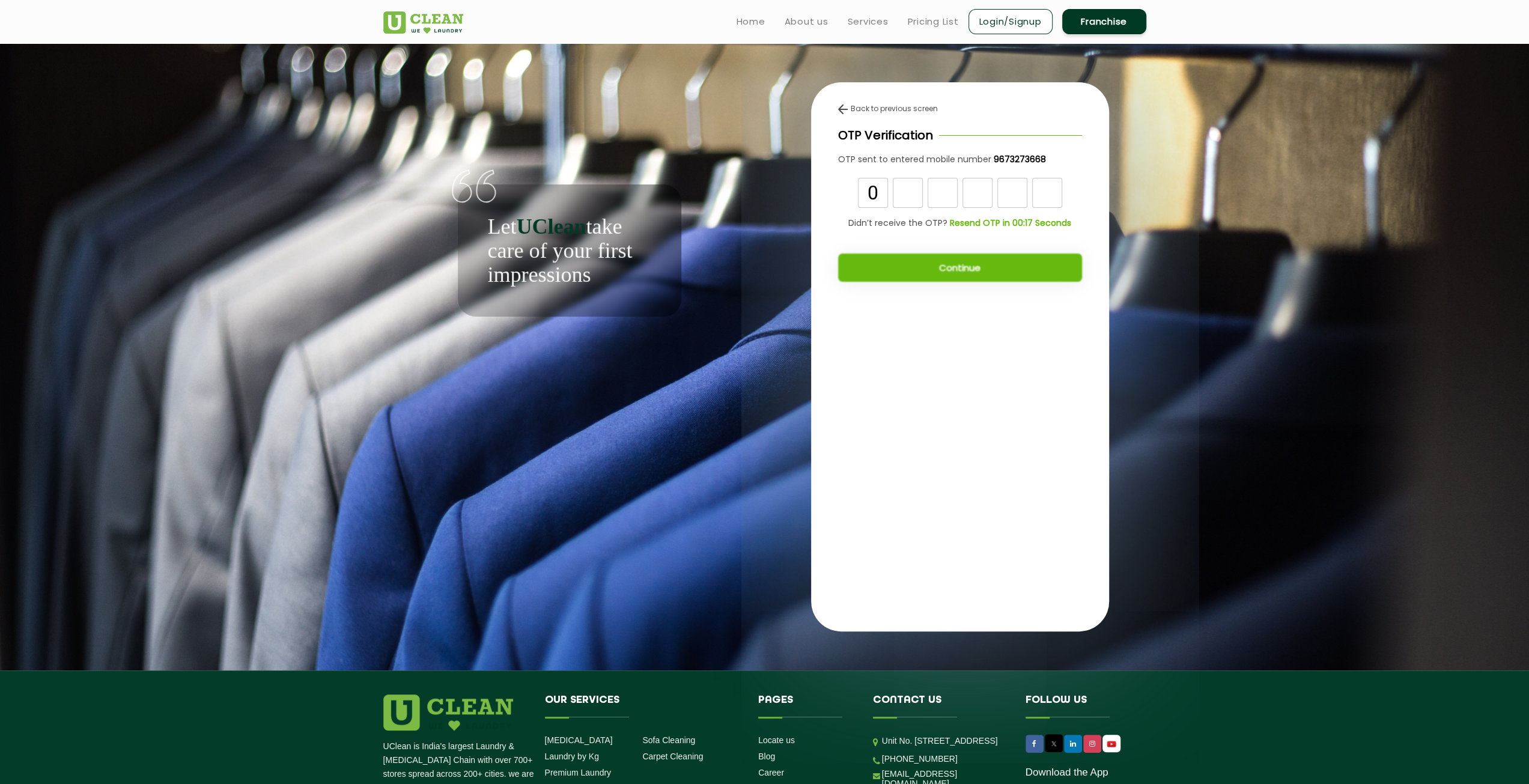
type input "0"
type input "1"
type input "7"
type input "0"
type input "7"
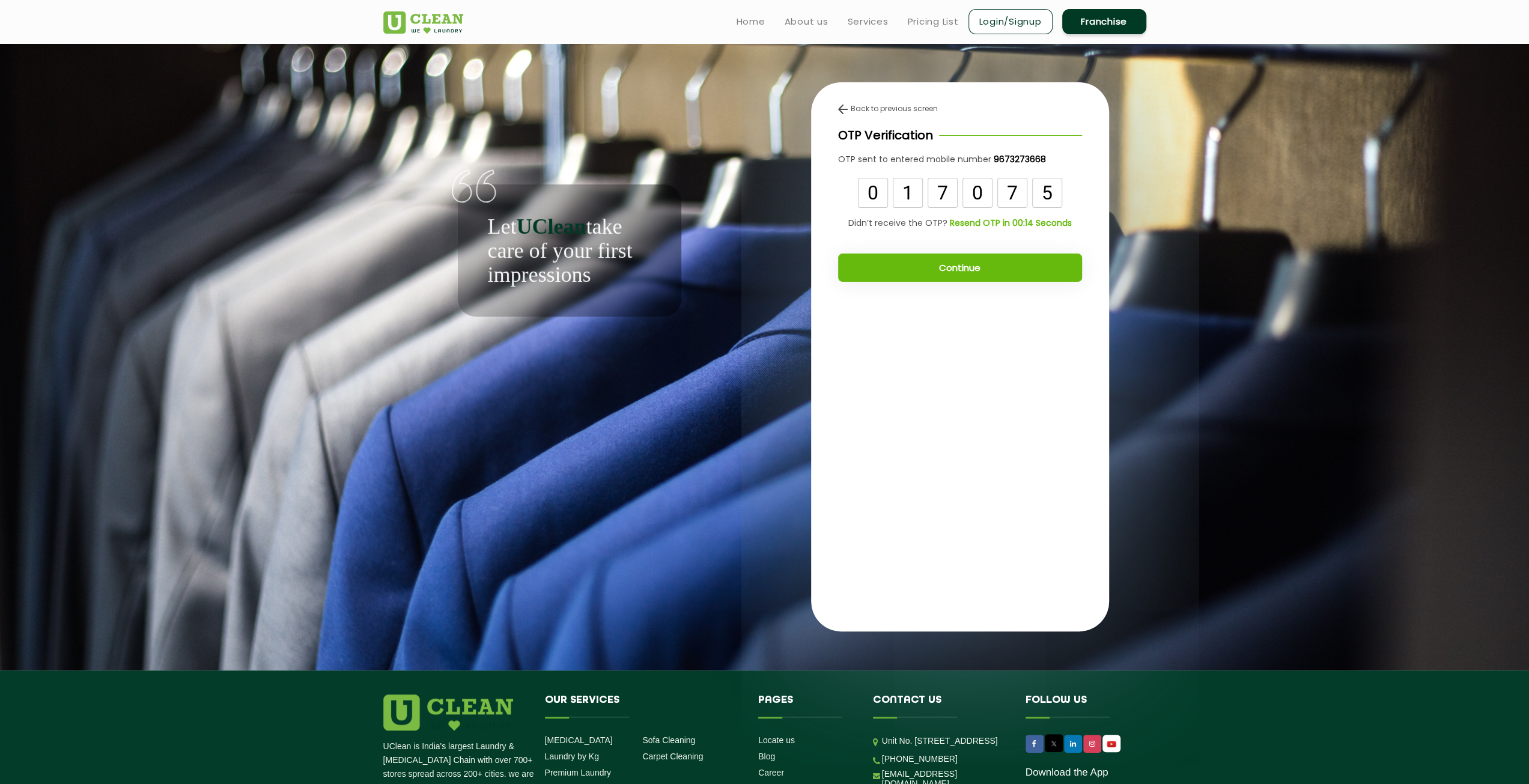
type input "5"
click at [1003, 255] on button "Continue" at bounding box center [960, 267] width 244 height 28
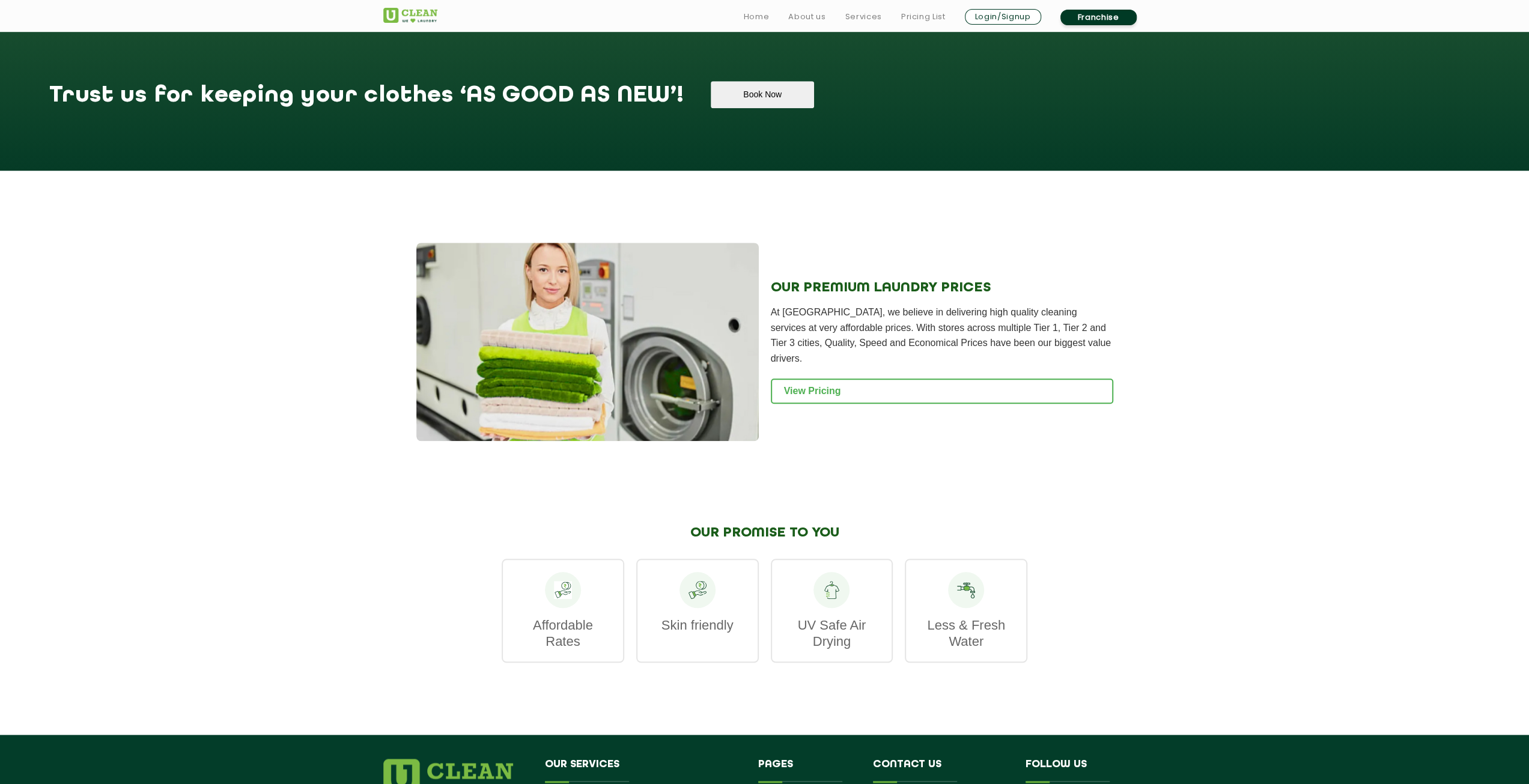
scroll to position [1021, 0]
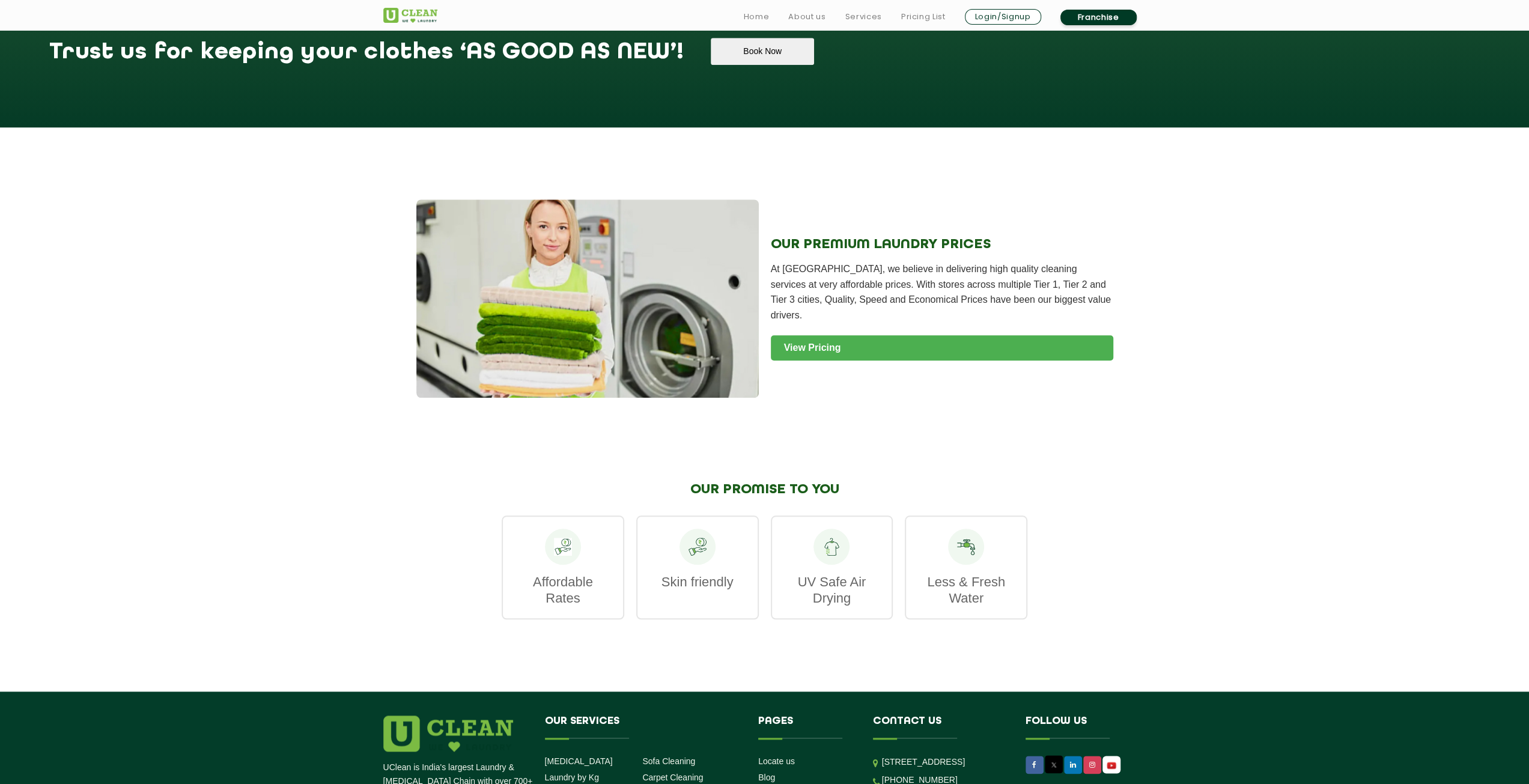
click at [931, 335] on link "View Pricing" at bounding box center [942, 348] width 342 height 25
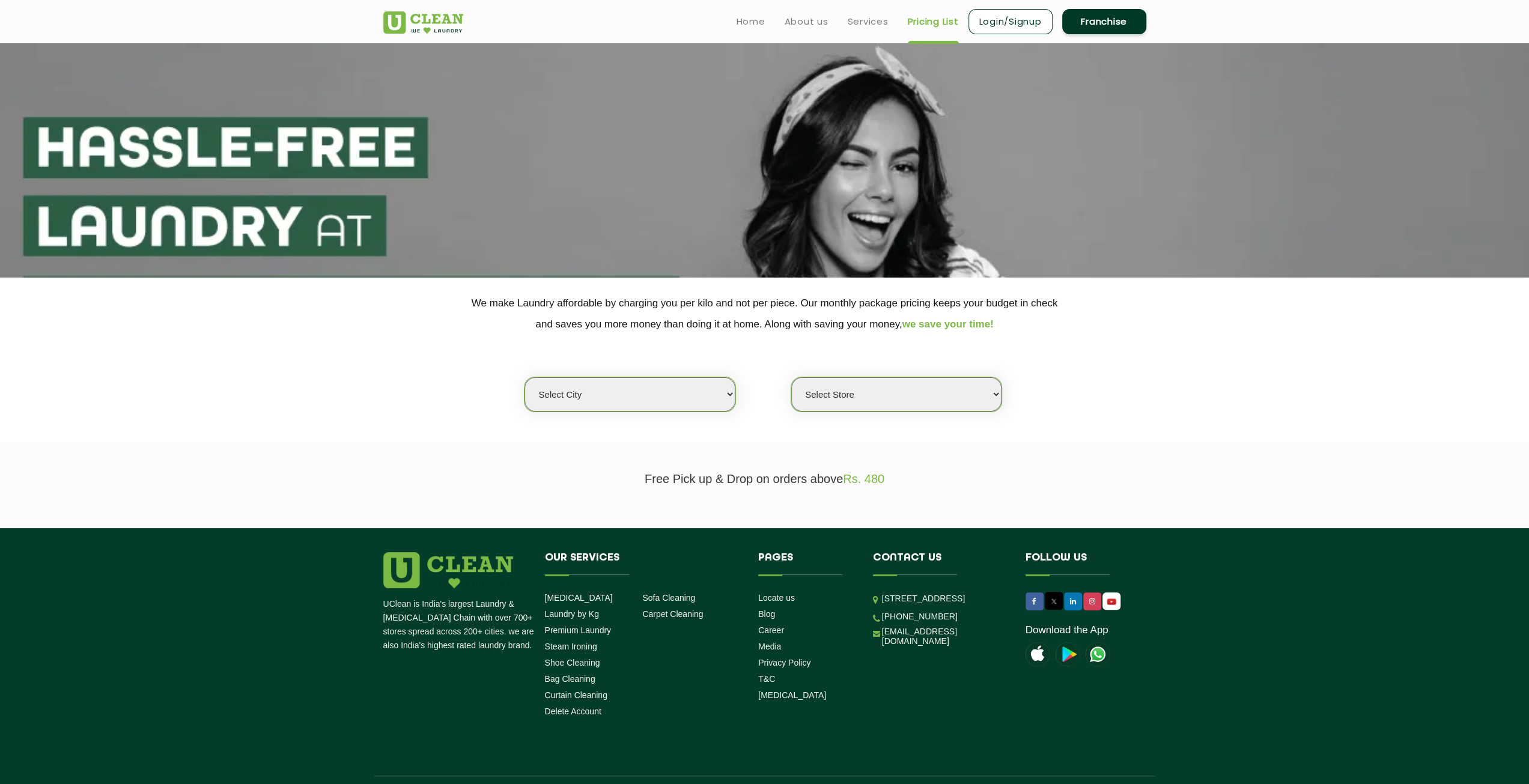
click at [666, 380] on select "Select city [GEOGRAPHIC_DATA] [GEOGRAPHIC_DATA] [GEOGRAPHIC_DATA] [GEOGRAPHIC_D…" at bounding box center [630, 394] width 210 height 34
select select "93"
click at [525, 377] on select "Select city [GEOGRAPHIC_DATA] [GEOGRAPHIC_DATA] [GEOGRAPHIC_DATA] [GEOGRAPHIC_D…" at bounding box center [630, 394] width 210 height 34
select select "0"
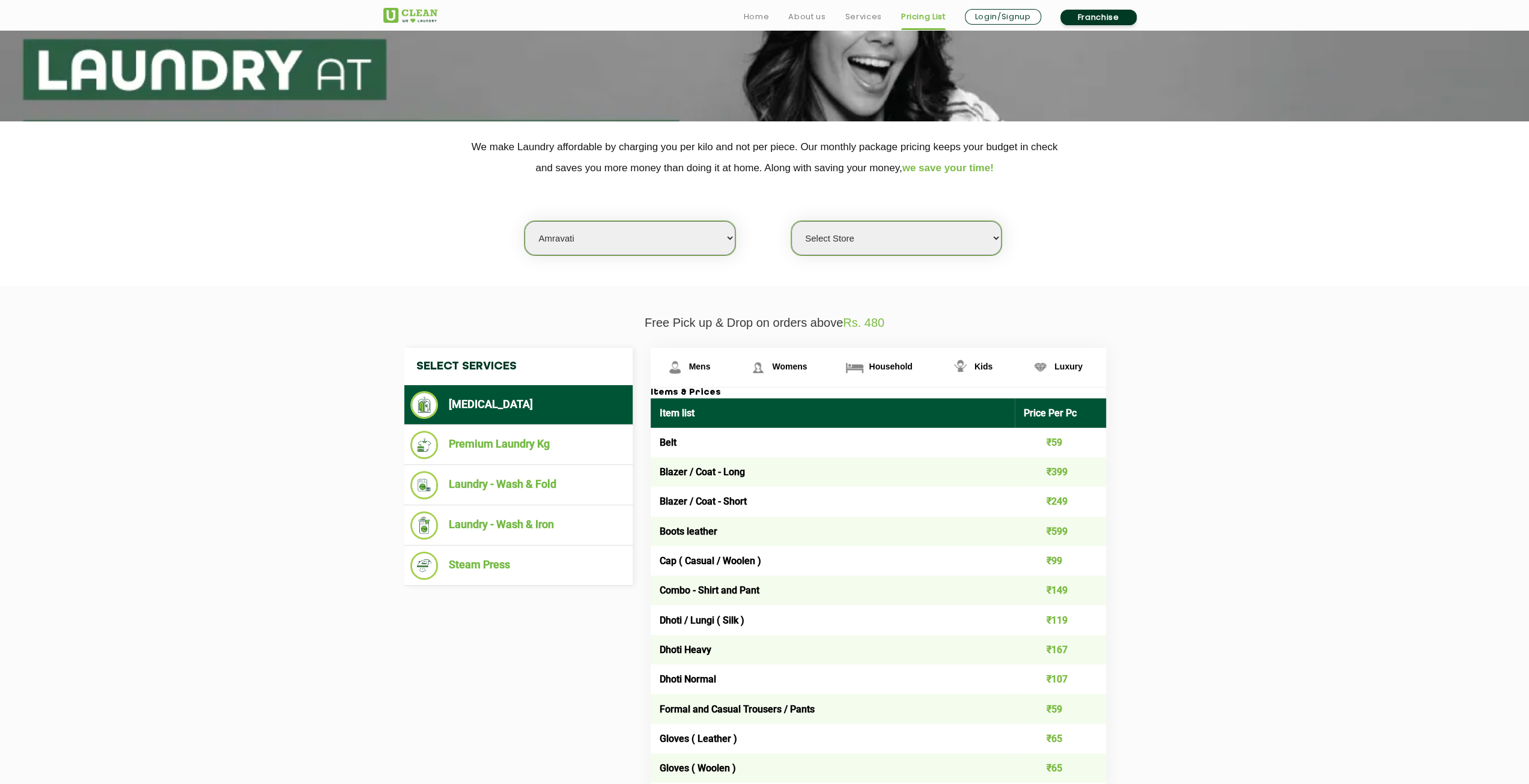
scroll to position [180, 0]
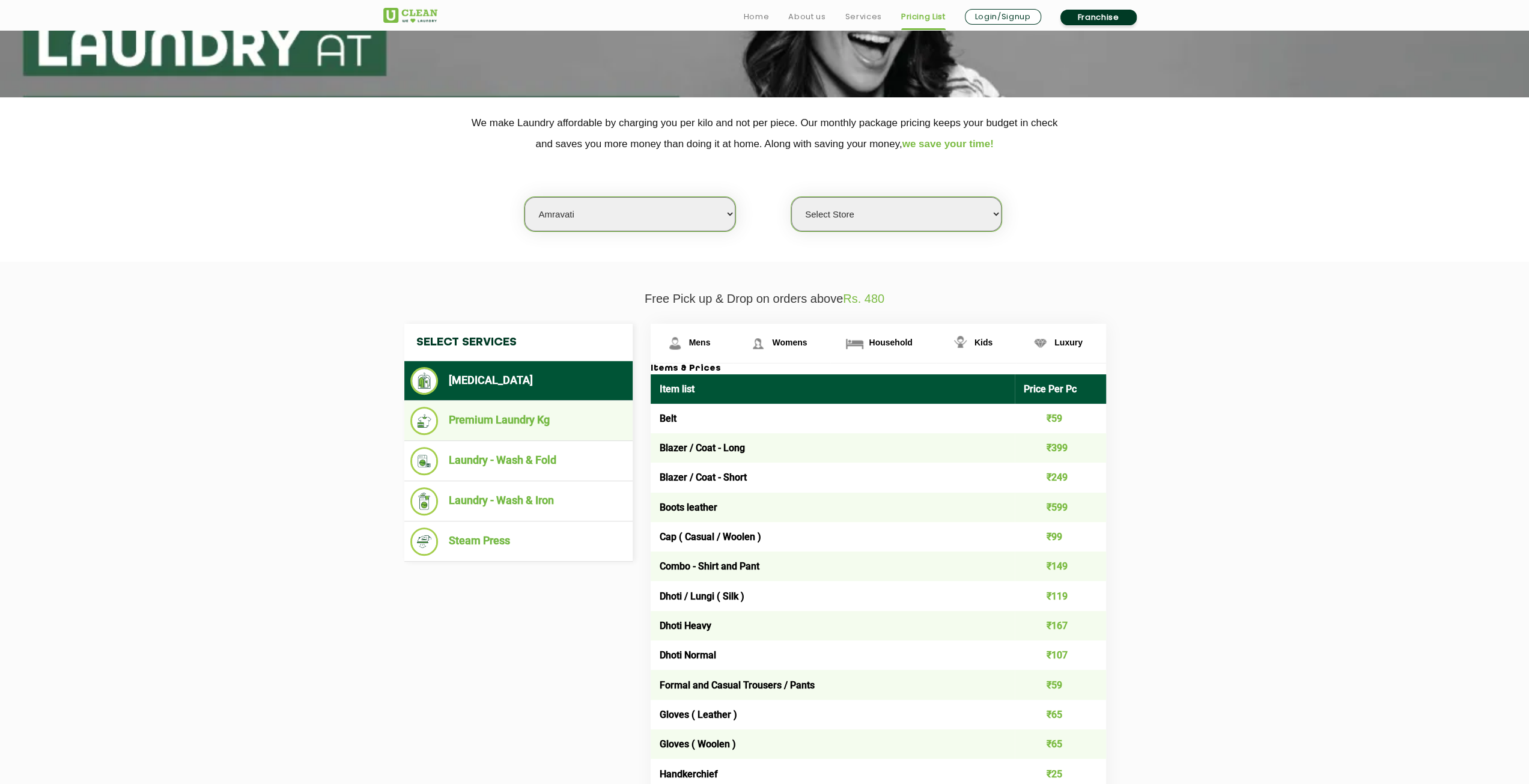
click at [501, 425] on li "Premium Laundry Kg" at bounding box center [518, 420] width 216 height 28
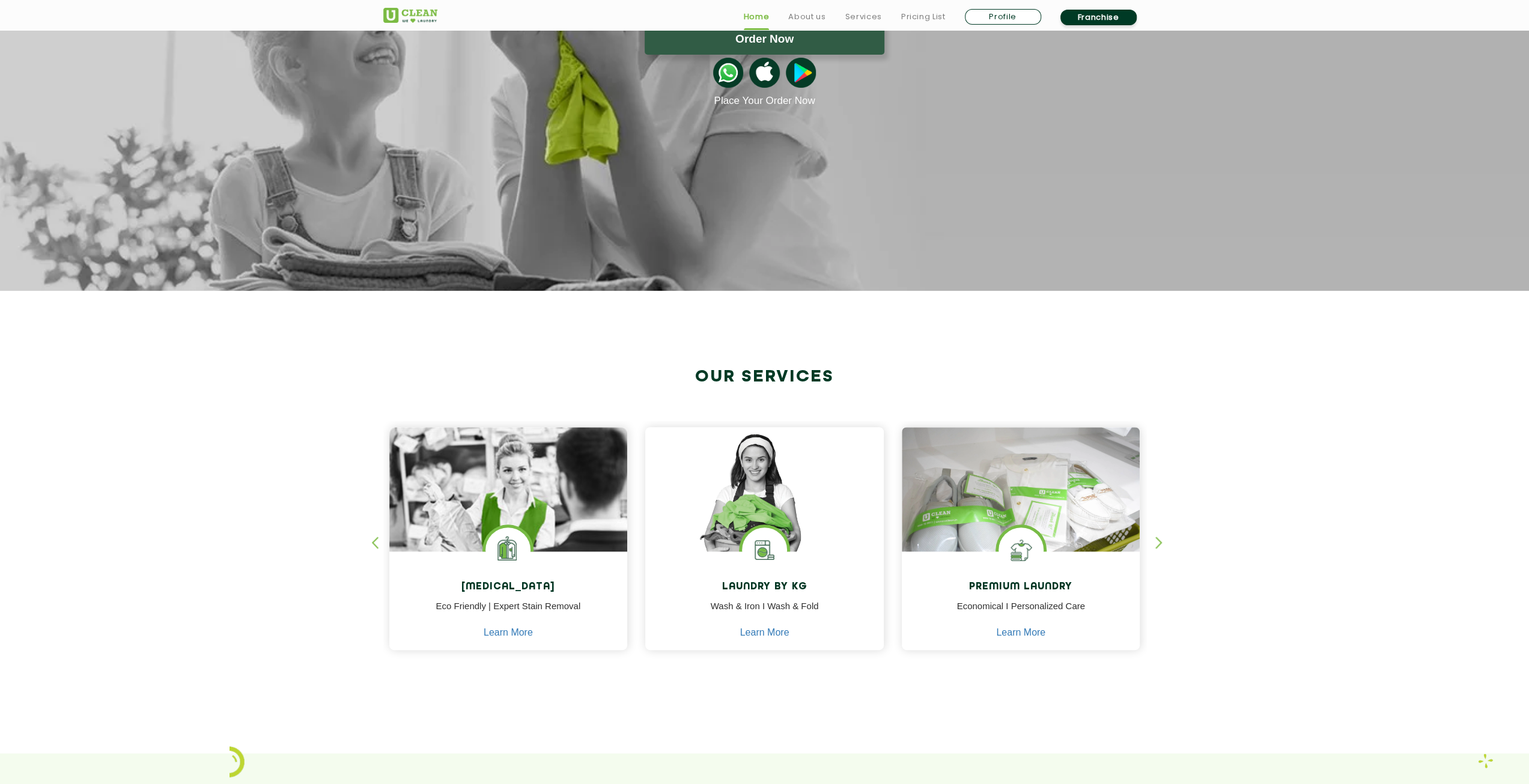
scroll to position [240, 0]
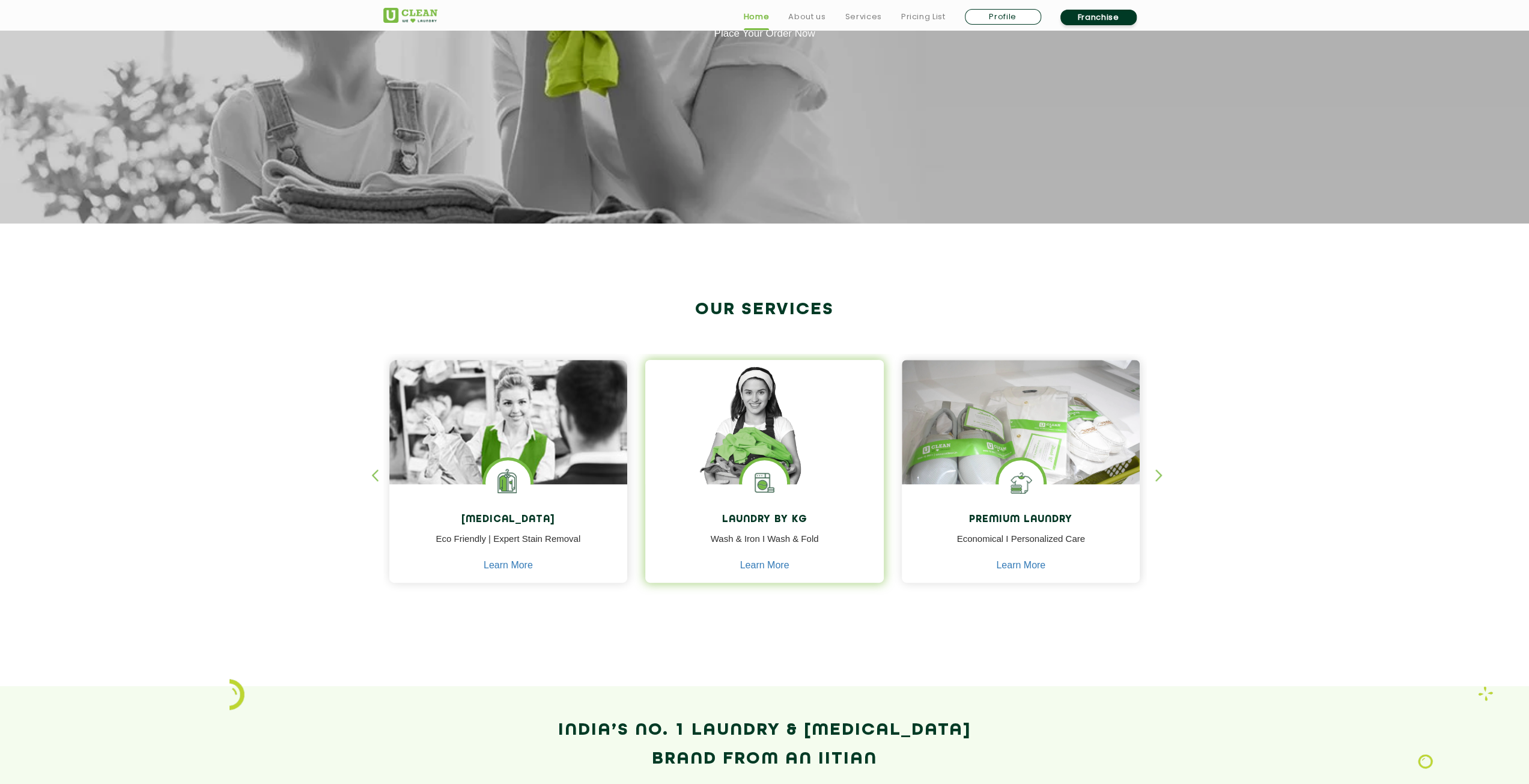
click at [763, 472] on img at bounding box center [764, 482] width 45 height 45
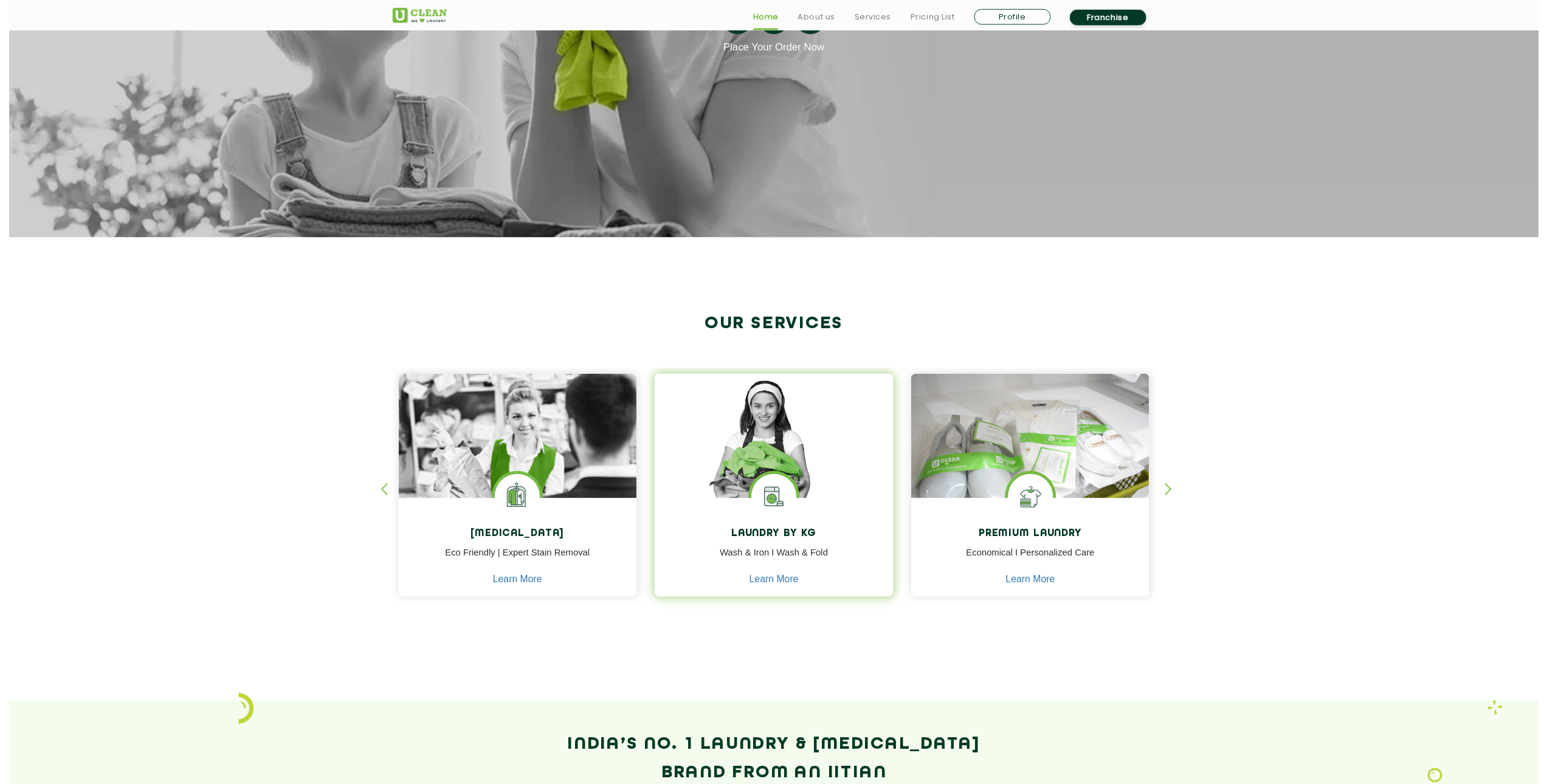
scroll to position [0, 0]
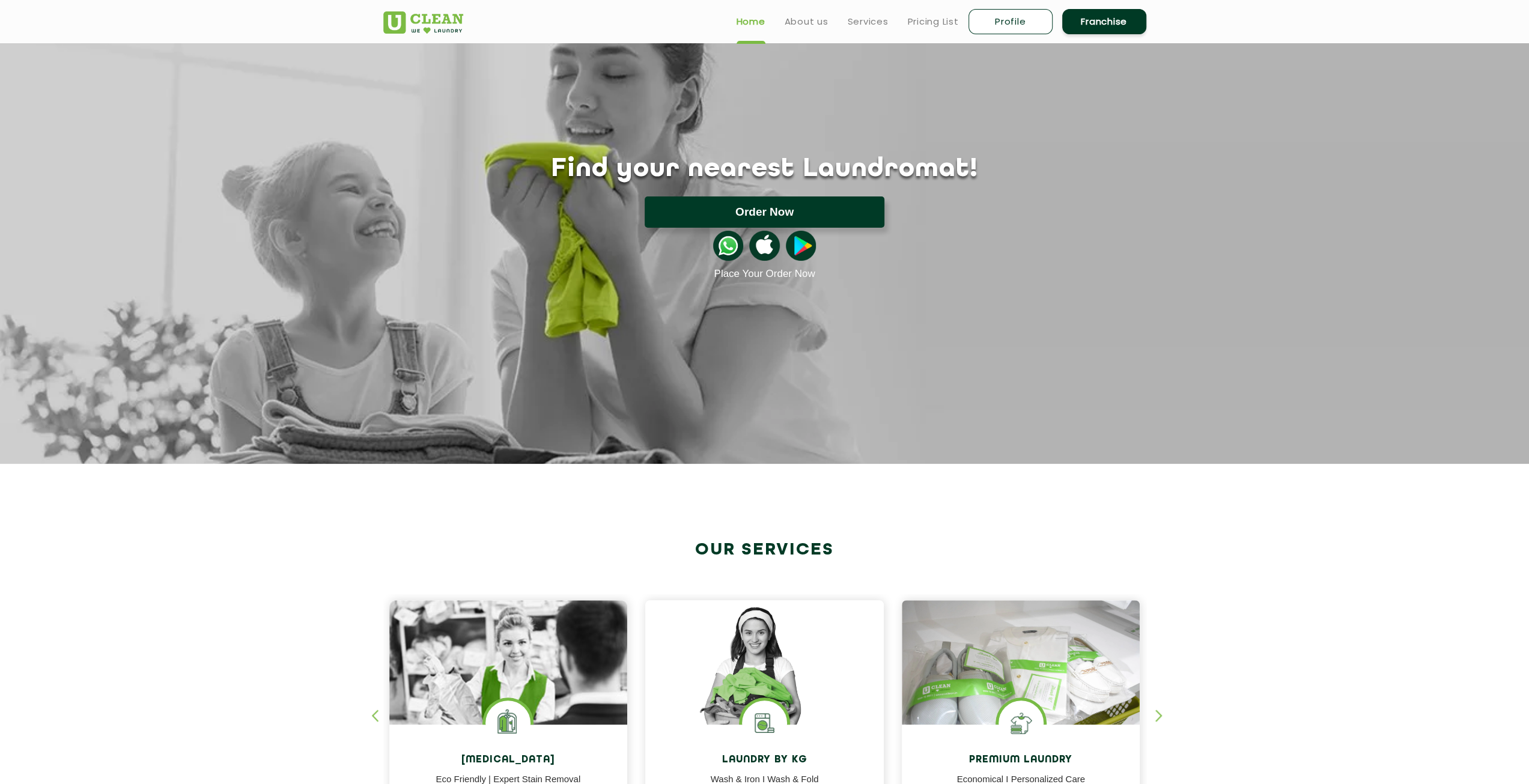
click at [770, 212] on button "Order Now" at bounding box center [764, 212] width 240 height 31
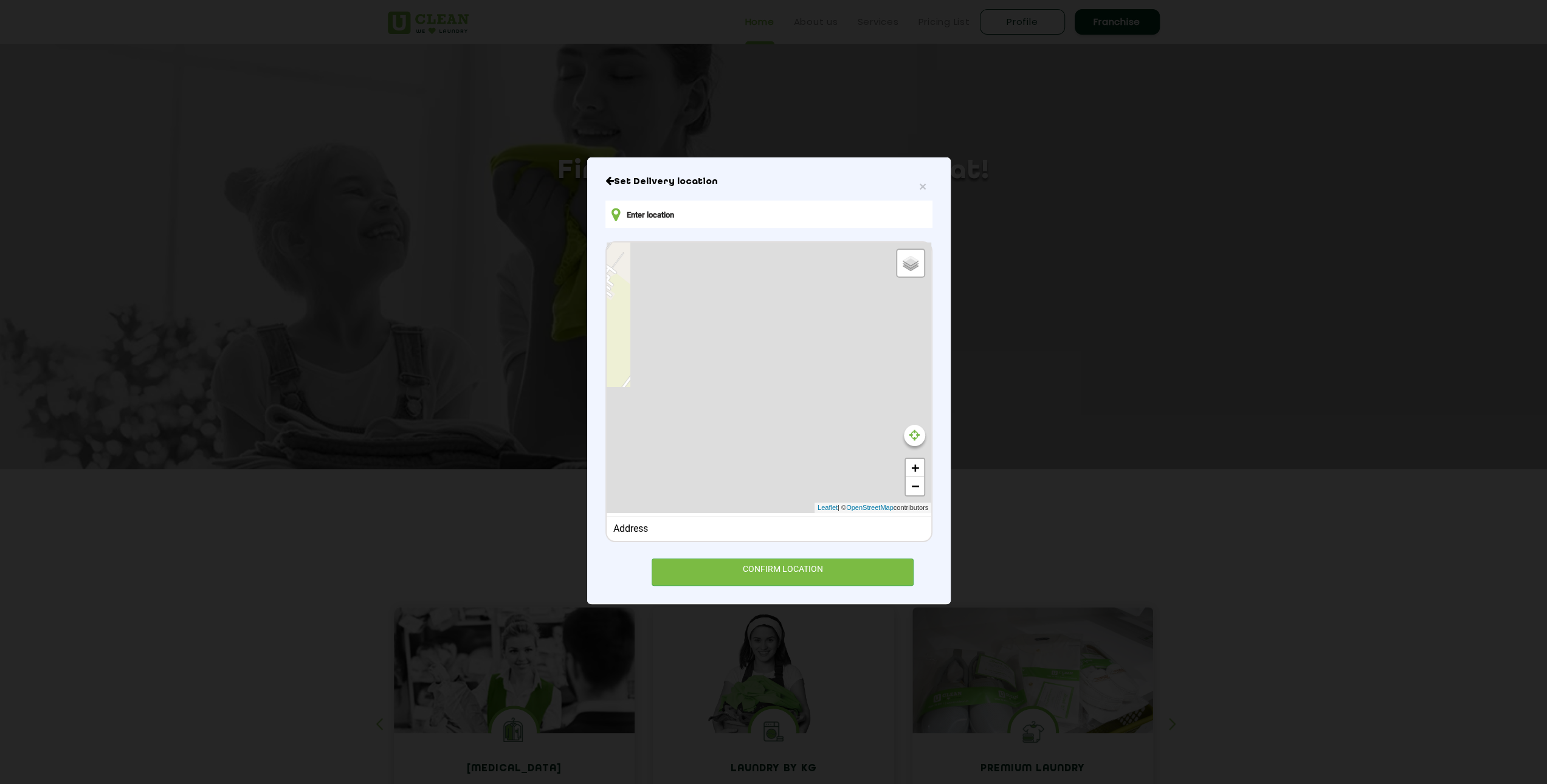
type input "L091, APARTMENTS, beside [GEOGRAPHIC_DATA], [GEOGRAPHIC_DATA], [GEOGRAPHIC_DATA…"
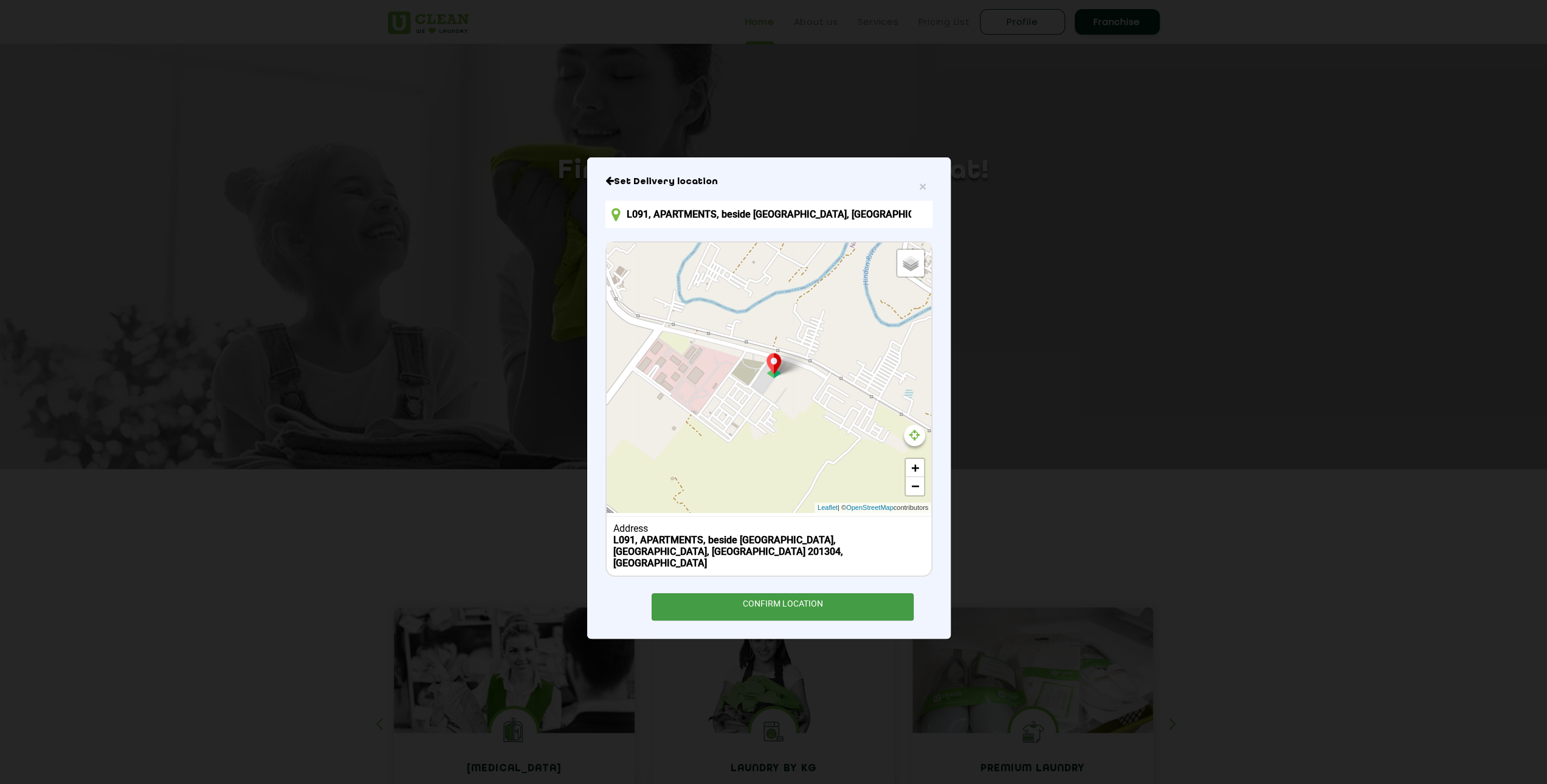
click at [801, 593] on div "CONFIRM LOCATION" at bounding box center [783, 606] width 262 height 27
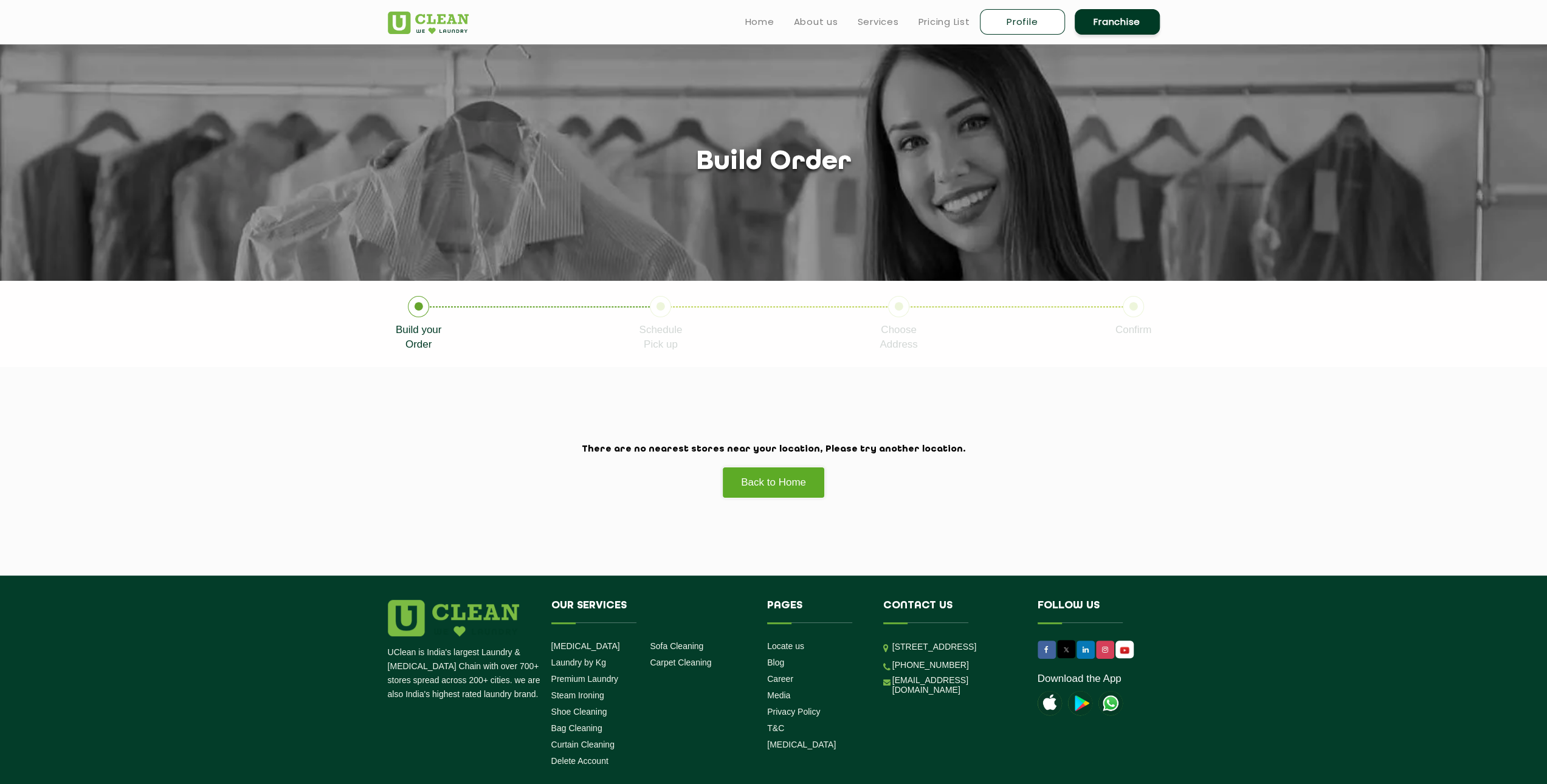
click at [666, 336] on p "Schedule Pick up" at bounding box center [660, 337] width 43 height 29
click at [407, 331] on p "Build your Order" at bounding box center [419, 337] width 46 height 29
